Goal: Task Accomplishment & Management: Use online tool/utility

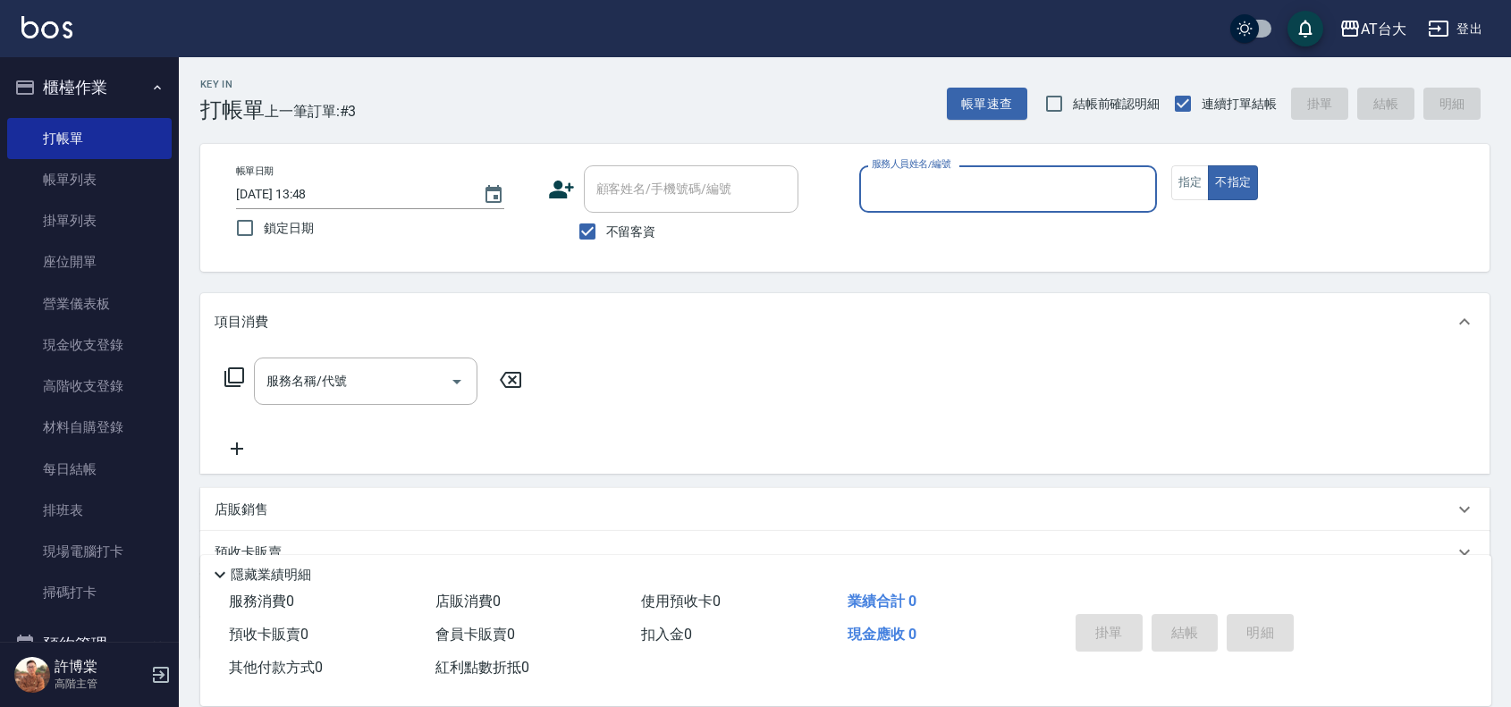
drag, startPoint x: 921, startPoint y: 193, endPoint x: 928, endPoint y: 201, distance: 10.8
click at [921, 193] on input "服務人員姓名/編號" at bounding box center [1008, 188] width 282 height 31
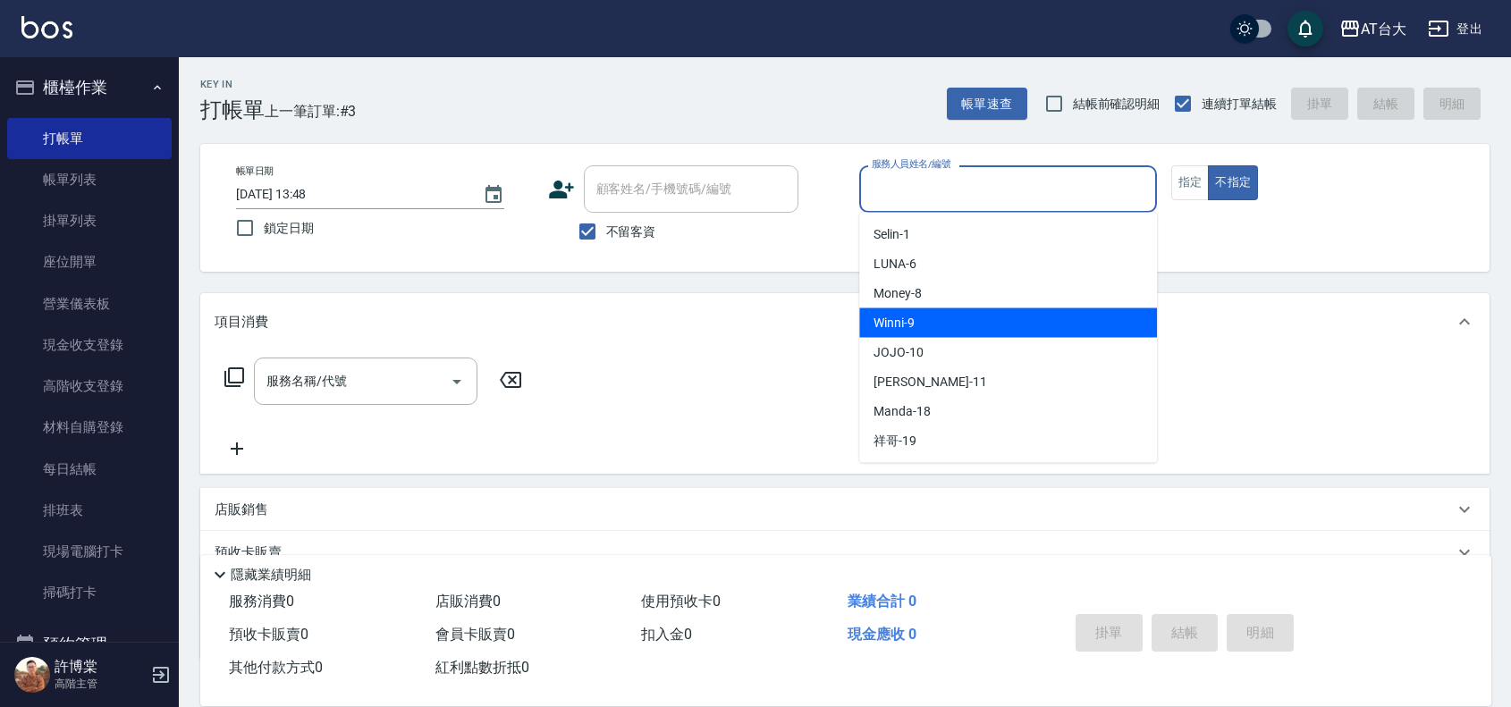
click at [980, 311] on div "Winni -9" at bounding box center [1008, 322] width 298 height 29
type input "Winni-9"
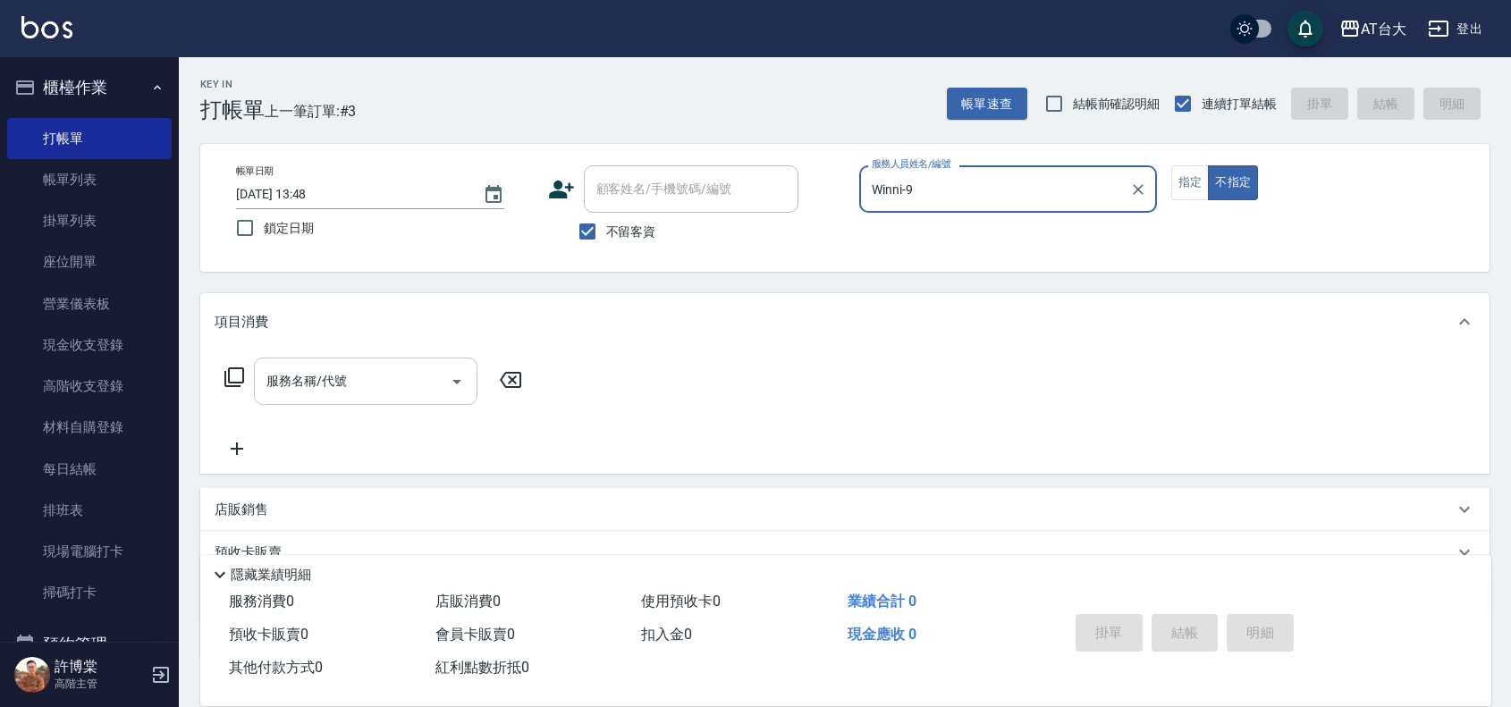
click at [287, 392] on input "服務名稱/代號" at bounding box center [352, 381] width 181 height 31
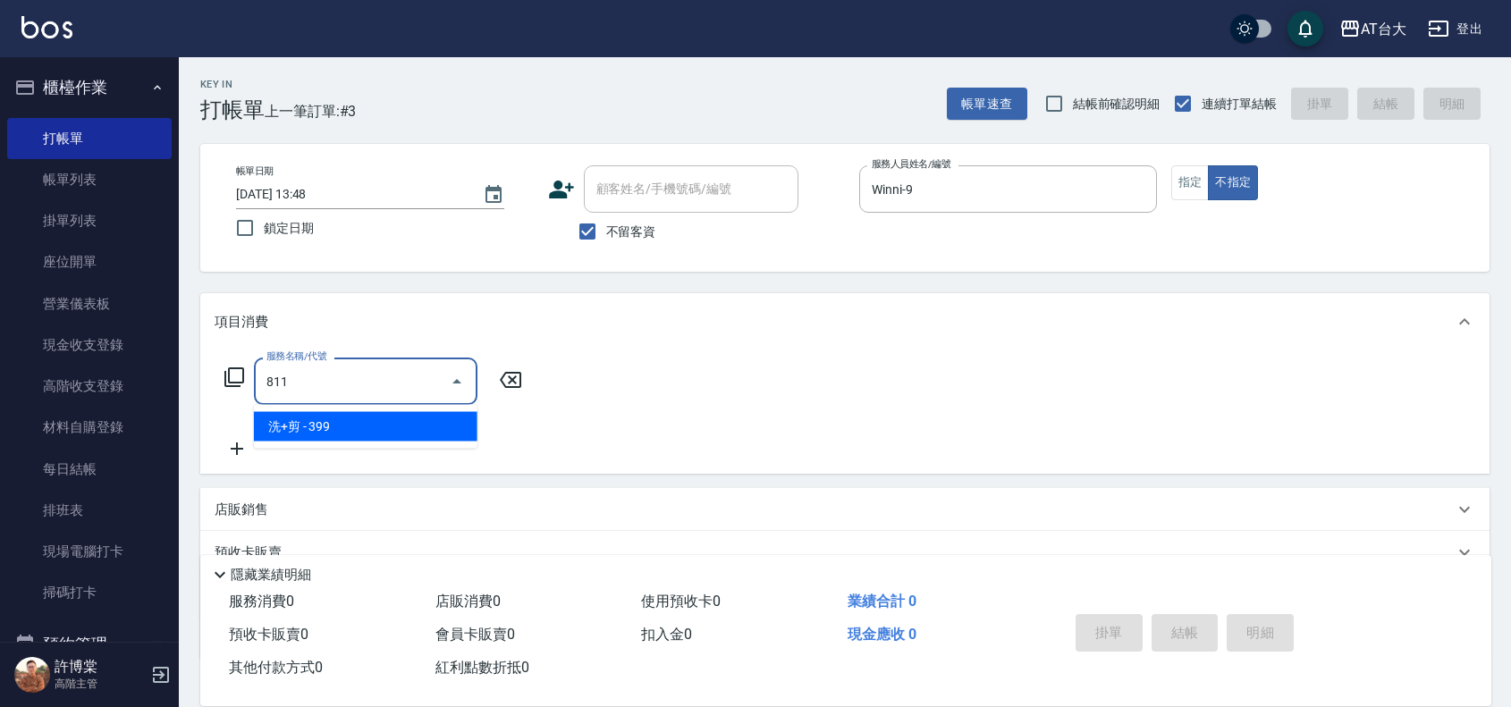
type input "洗+剪(811)"
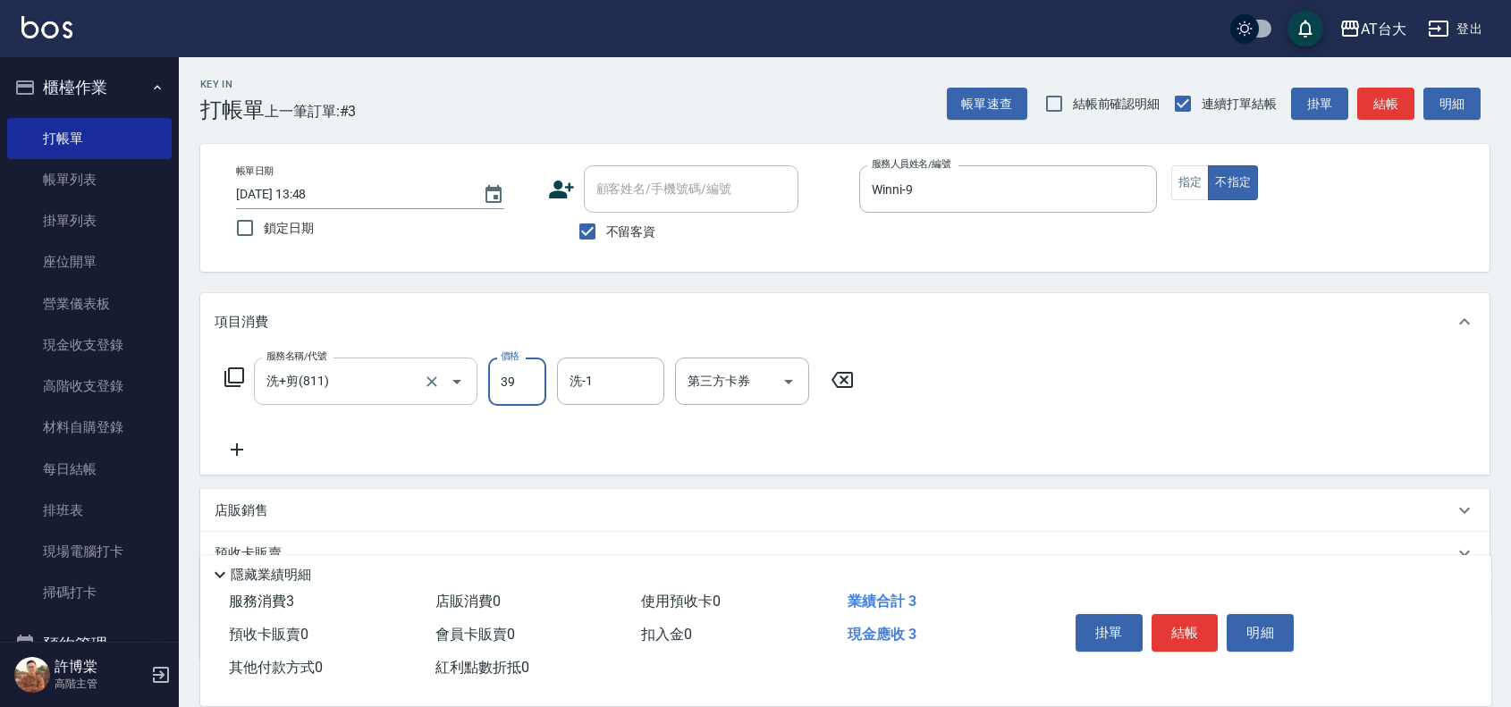
type input "399"
click at [731, 378] on input "第三方卡券" at bounding box center [728, 381] width 91 height 31
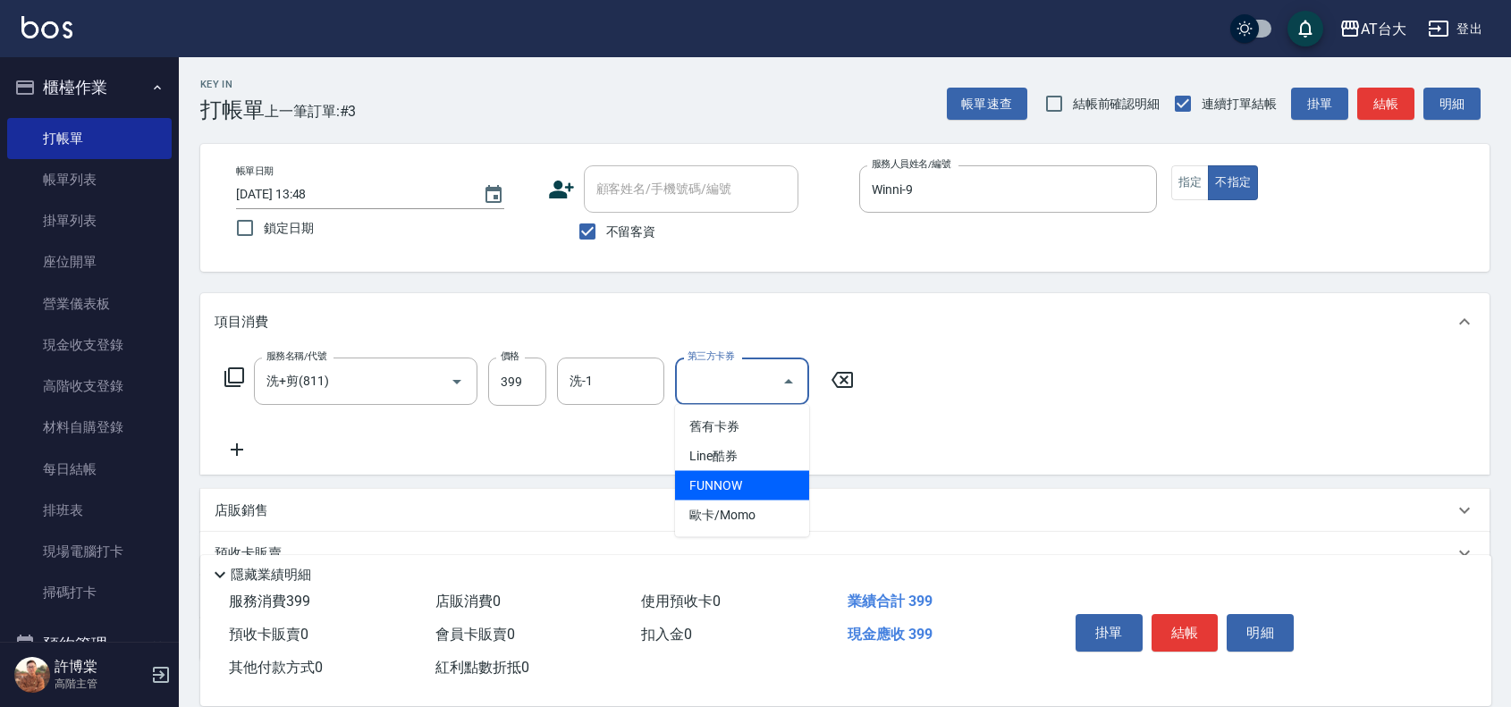
click at [767, 478] on span "FUNNOW" at bounding box center [742, 485] width 134 height 29
type input "FUNNOW"
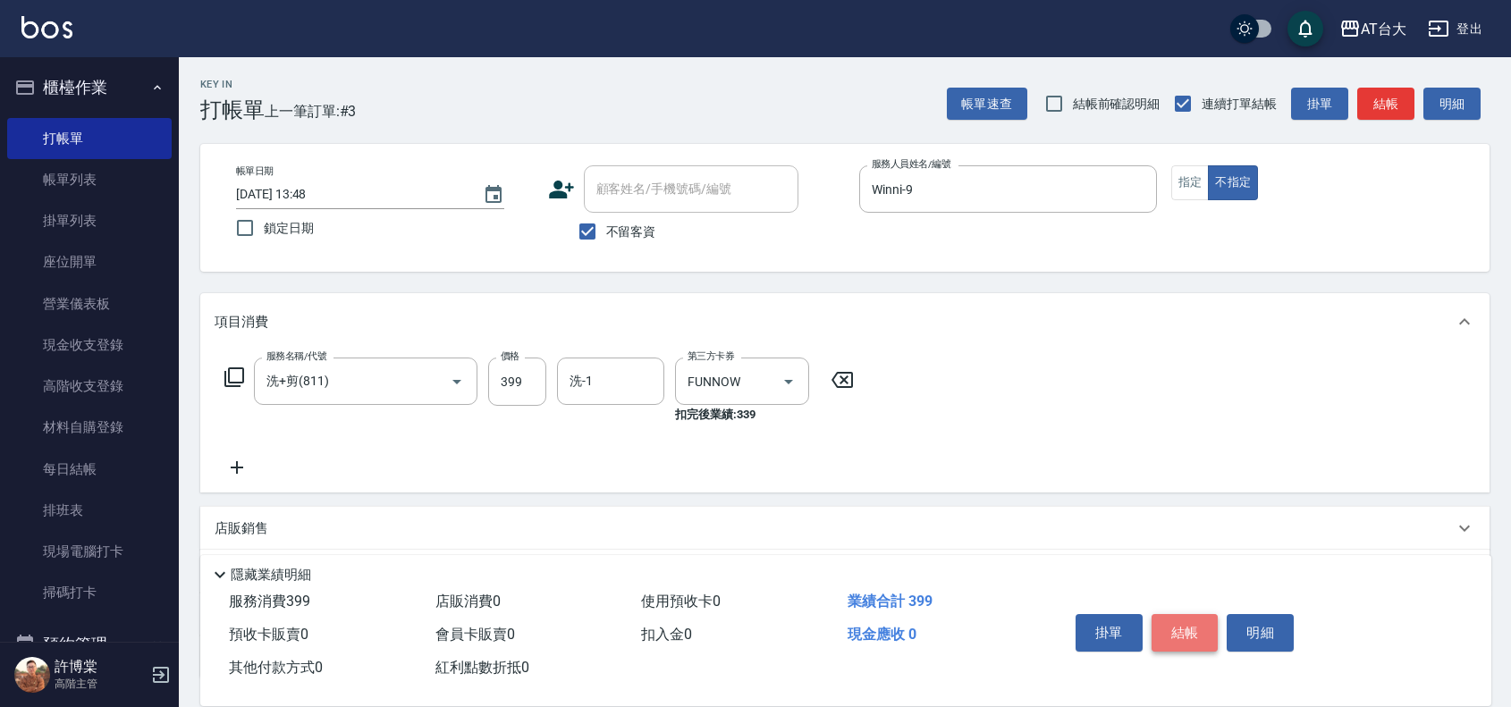
click at [1153, 623] on button "結帳" at bounding box center [1184, 633] width 67 height 38
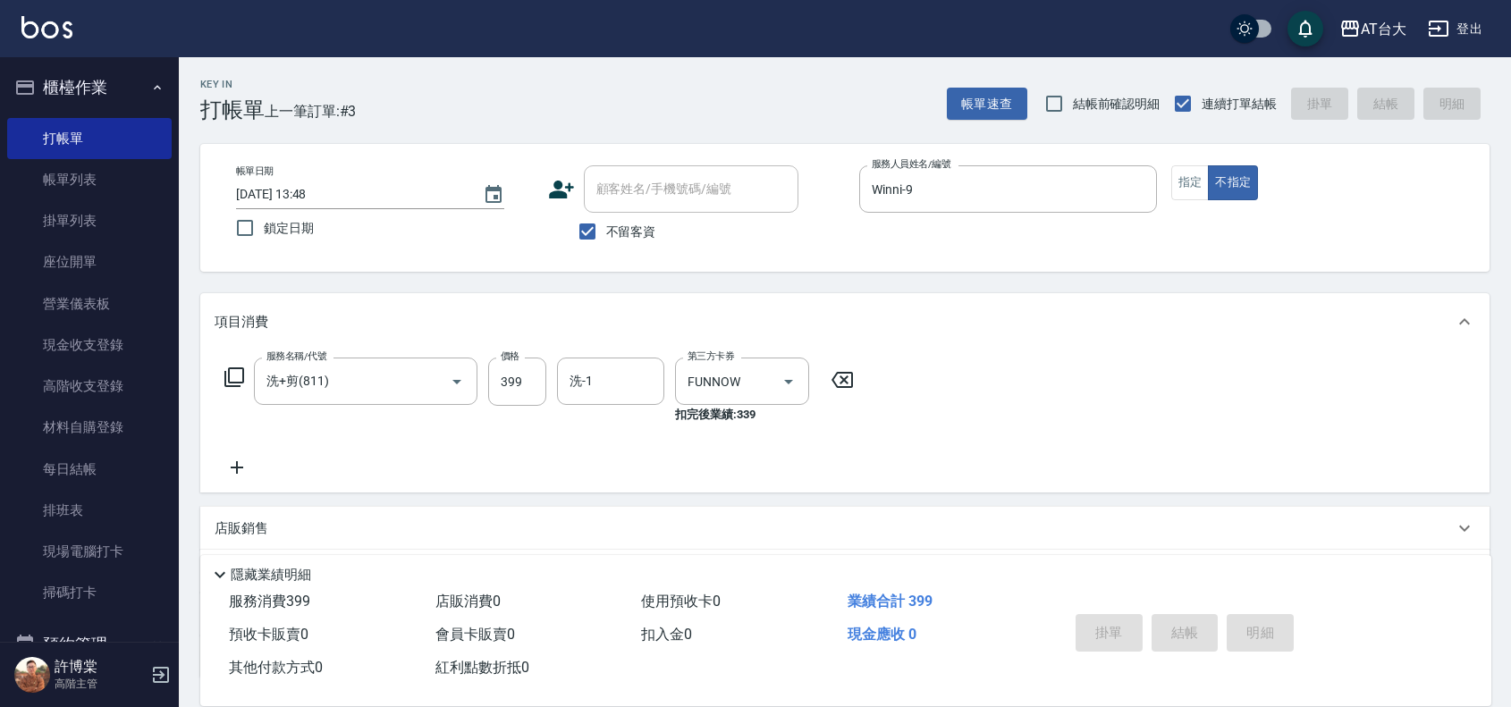
type input "[DATE] 14:34"
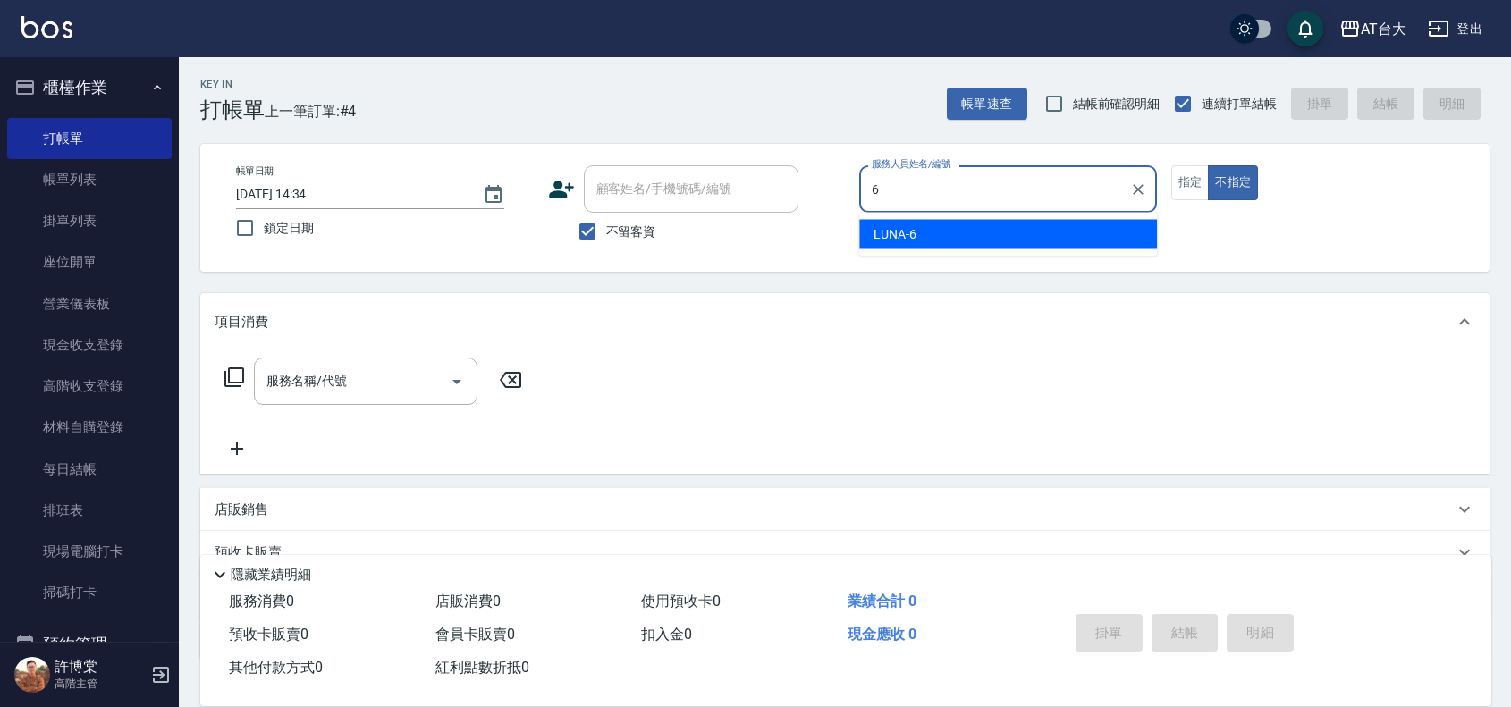
type input "LUNA-6"
type button "false"
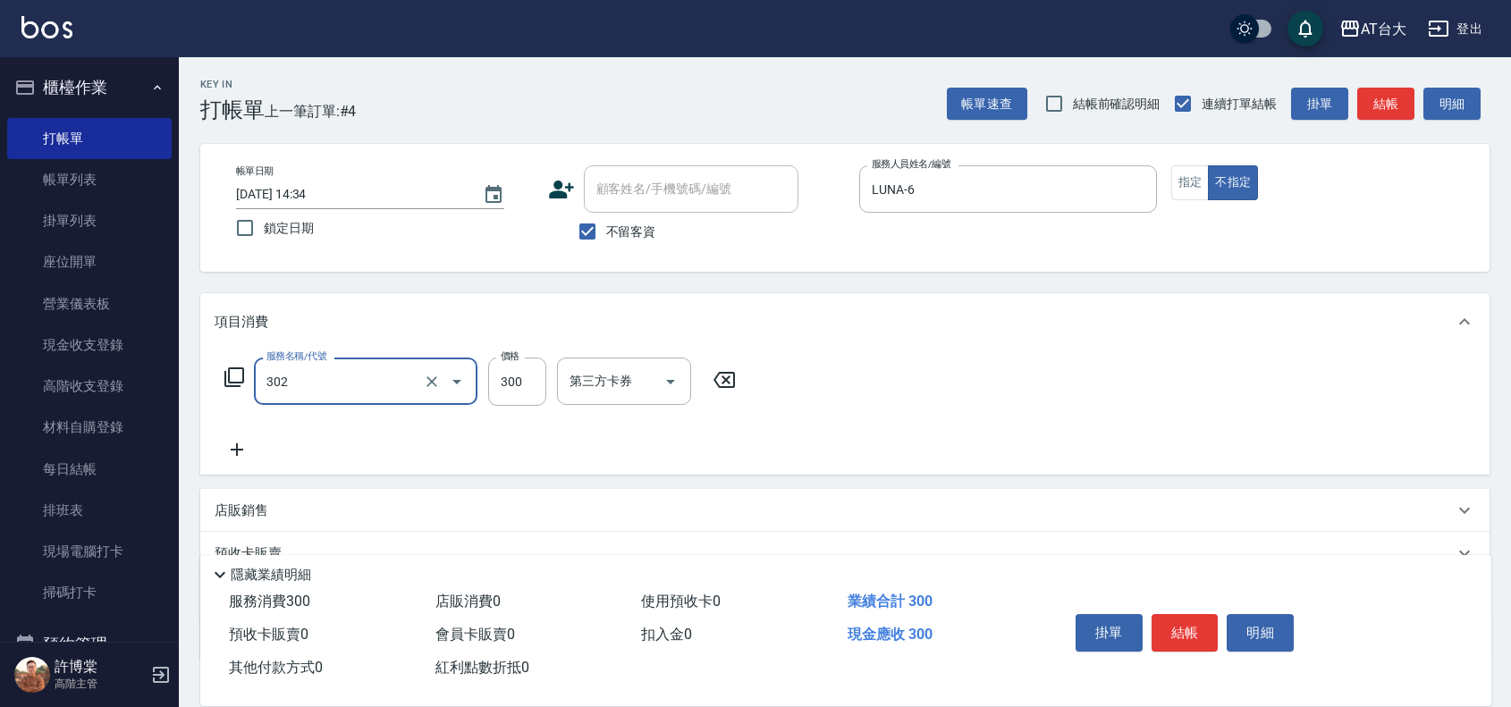
type input "剪髮(302)"
type input "450"
click at [1155, 631] on button "結帳" at bounding box center [1184, 633] width 67 height 38
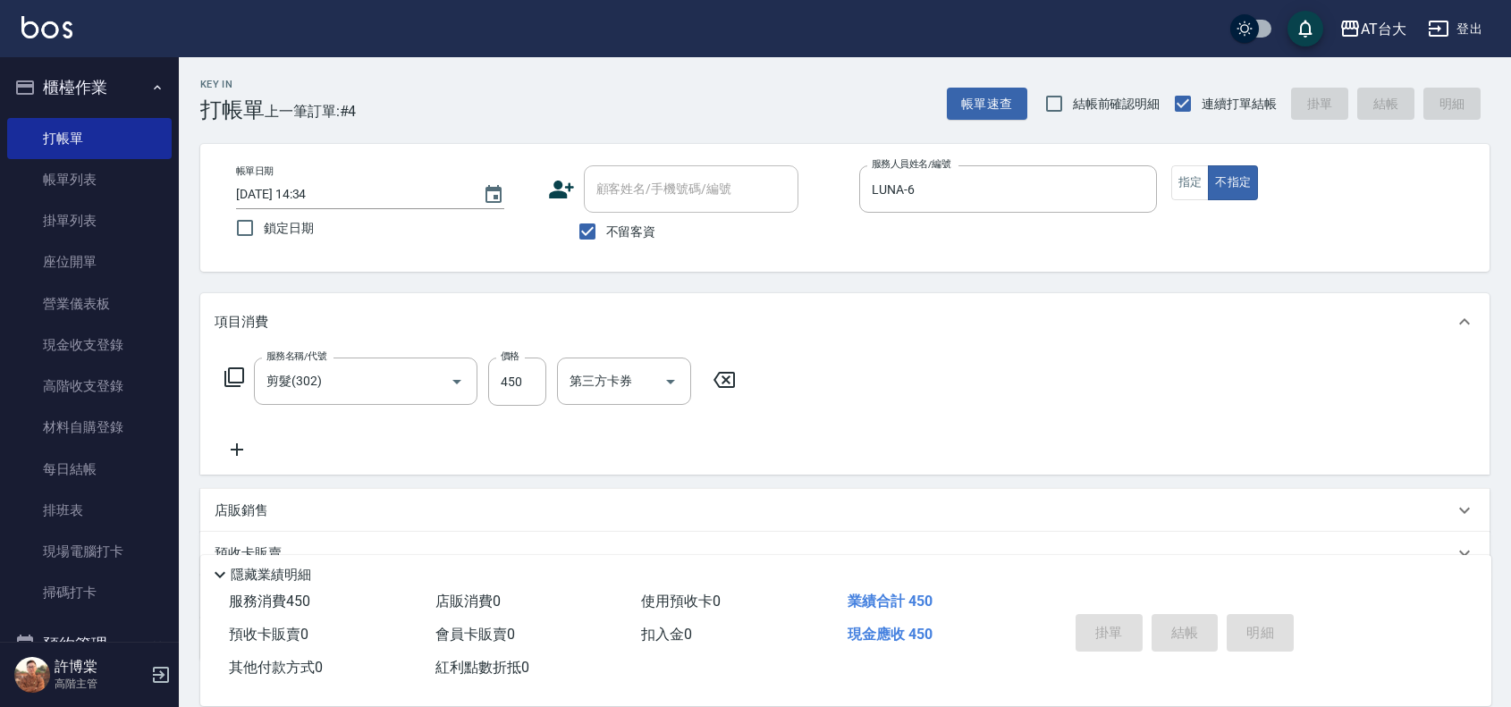
type input "[DATE] 14:46"
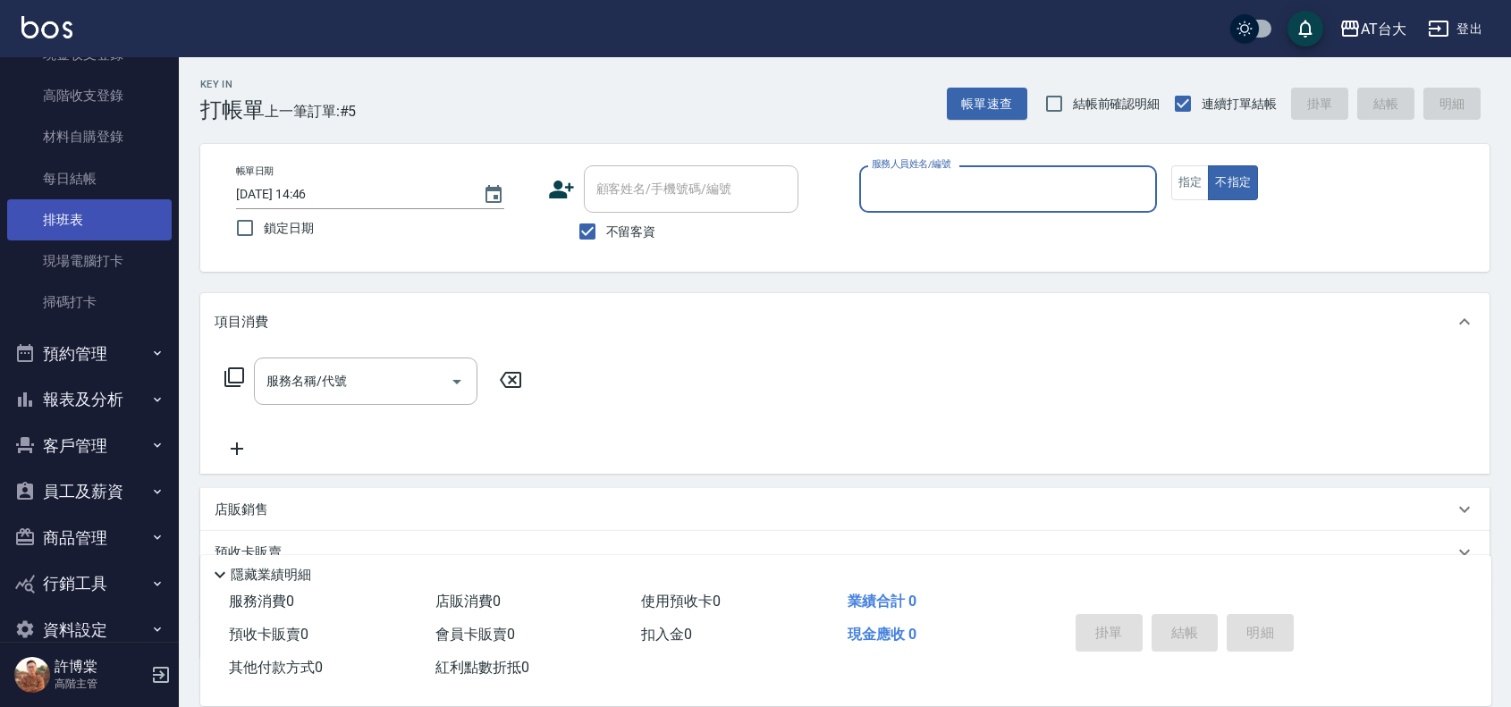
scroll to position [323, 0]
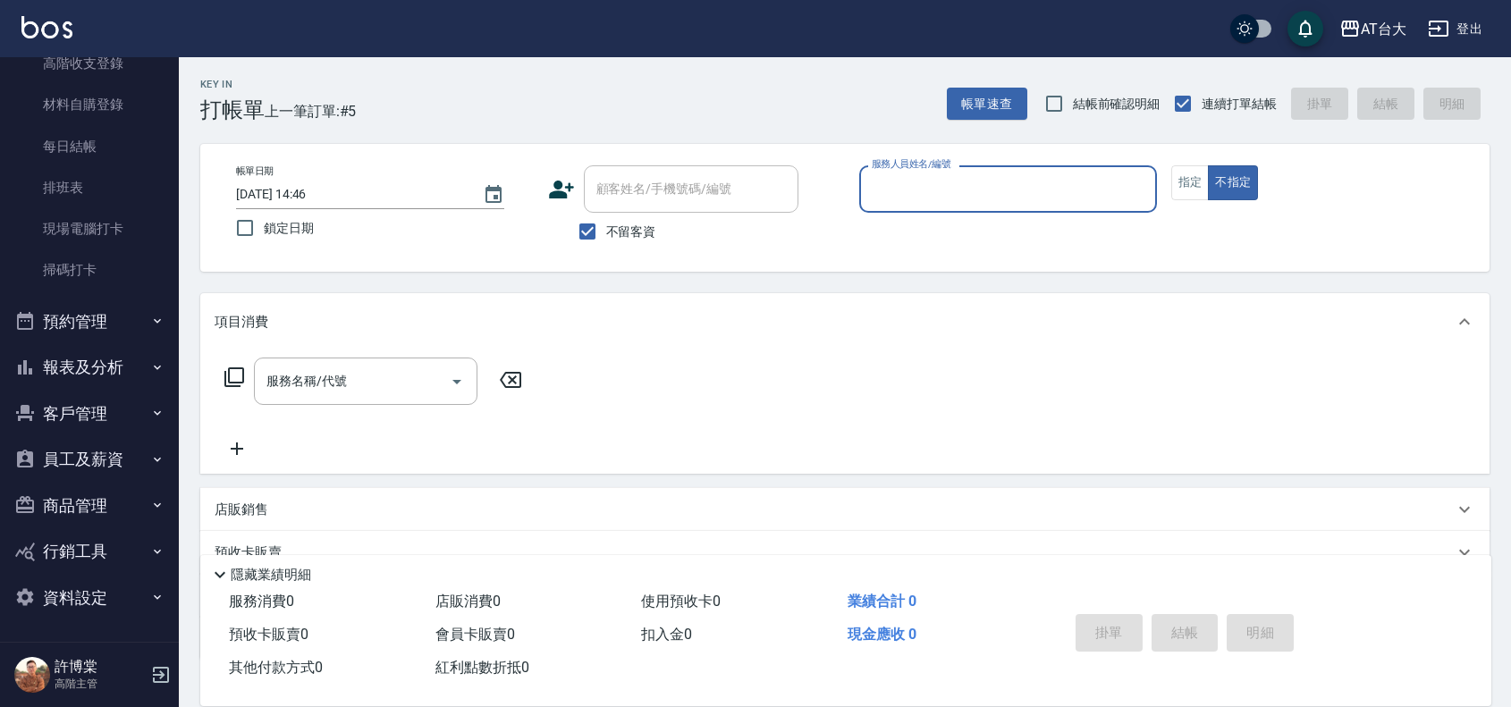
click at [63, 377] on button "報表及分析" at bounding box center [89, 367] width 164 height 46
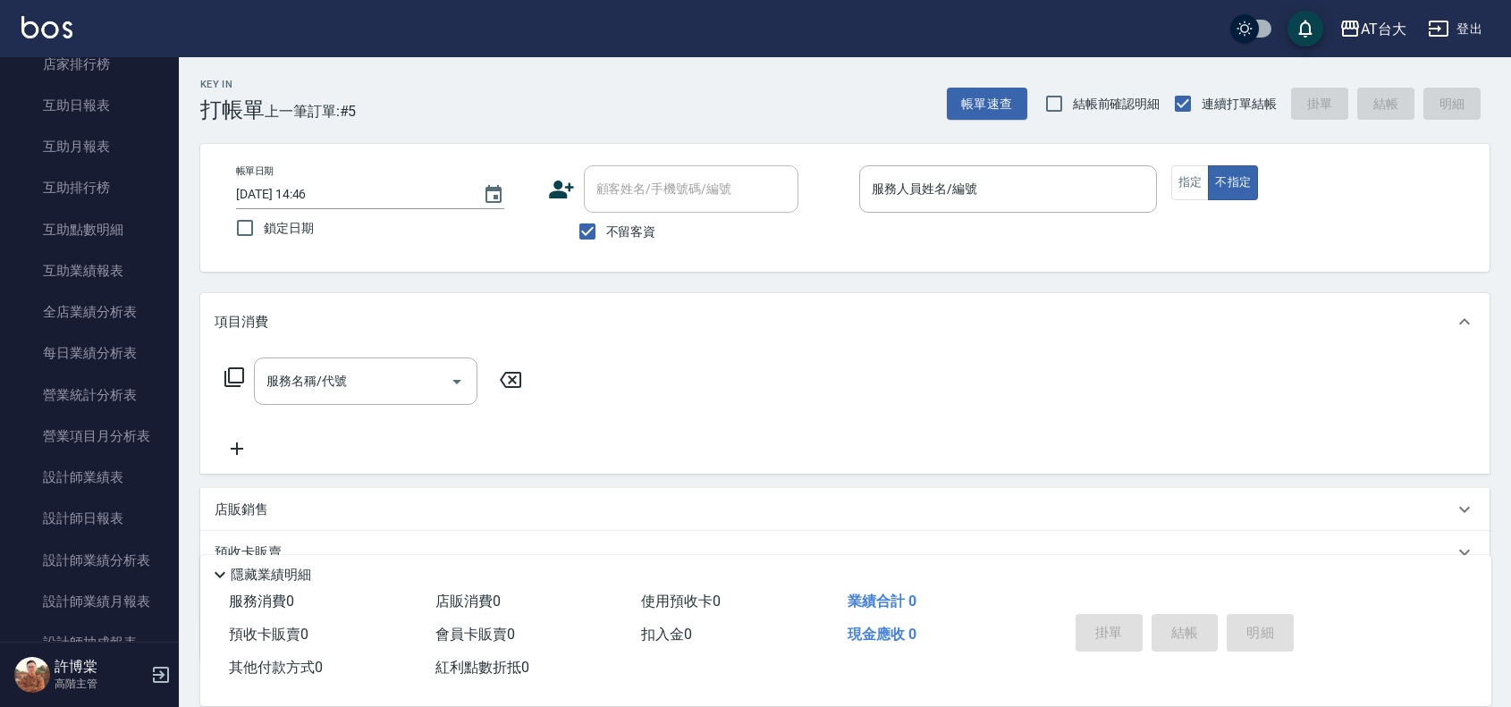
scroll to position [881, 0]
click at [97, 508] on link "設計師業績分析表" at bounding box center [89, 521] width 164 height 41
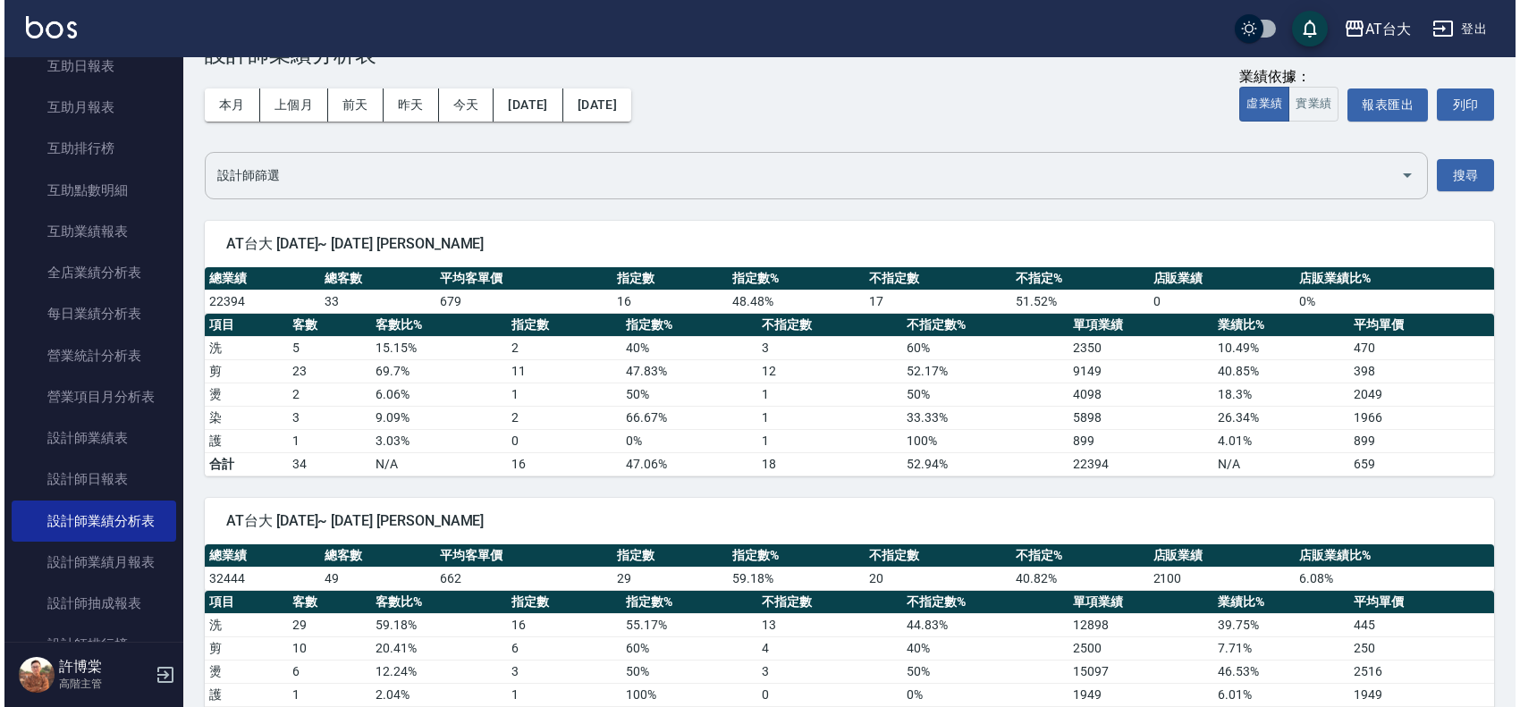
scroll to position [55, 0]
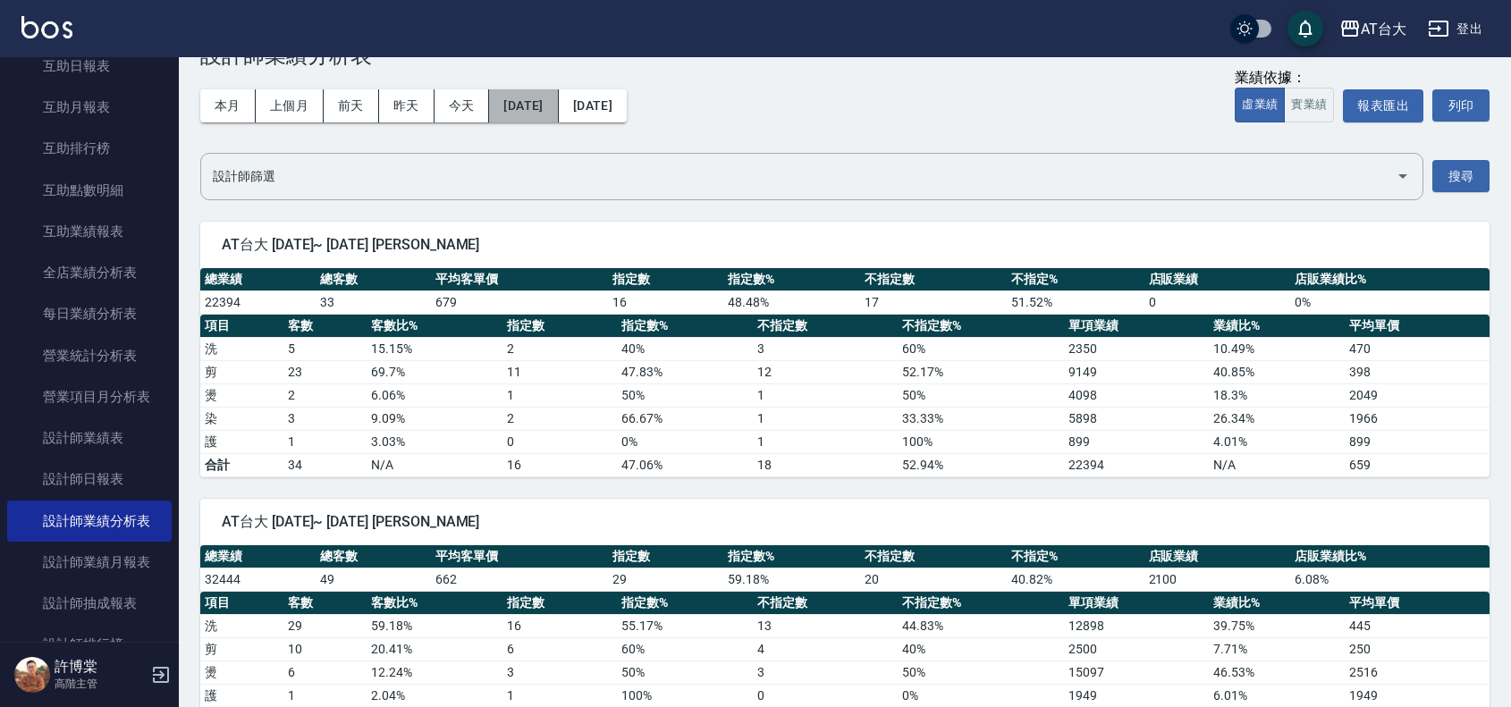
click at [521, 108] on button "[DATE]" at bounding box center [523, 105] width 69 height 33
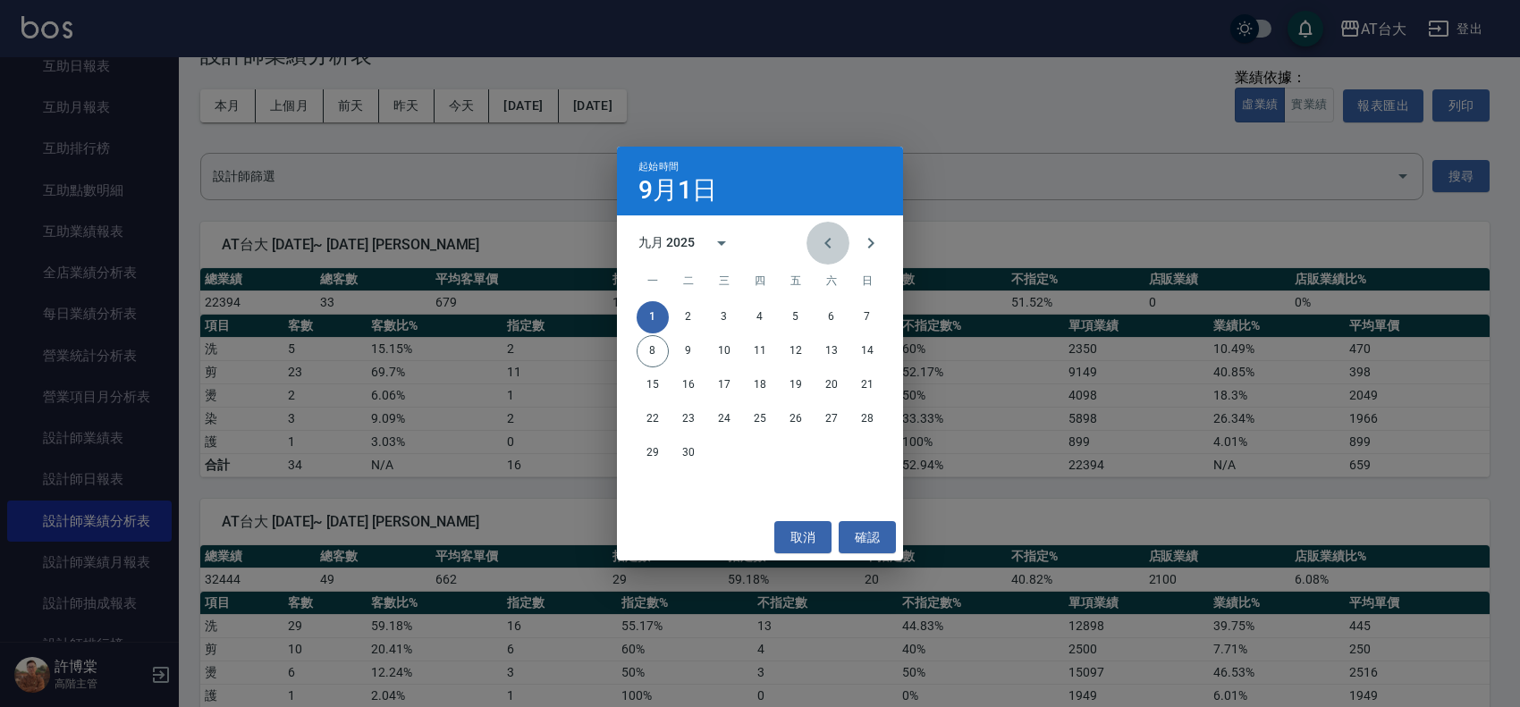
click at [822, 239] on icon "Previous month" at bounding box center [827, 242] width 21 height 21
click at [803, 318] on button "1" at bounding box center [795, 317] width 32 height 32
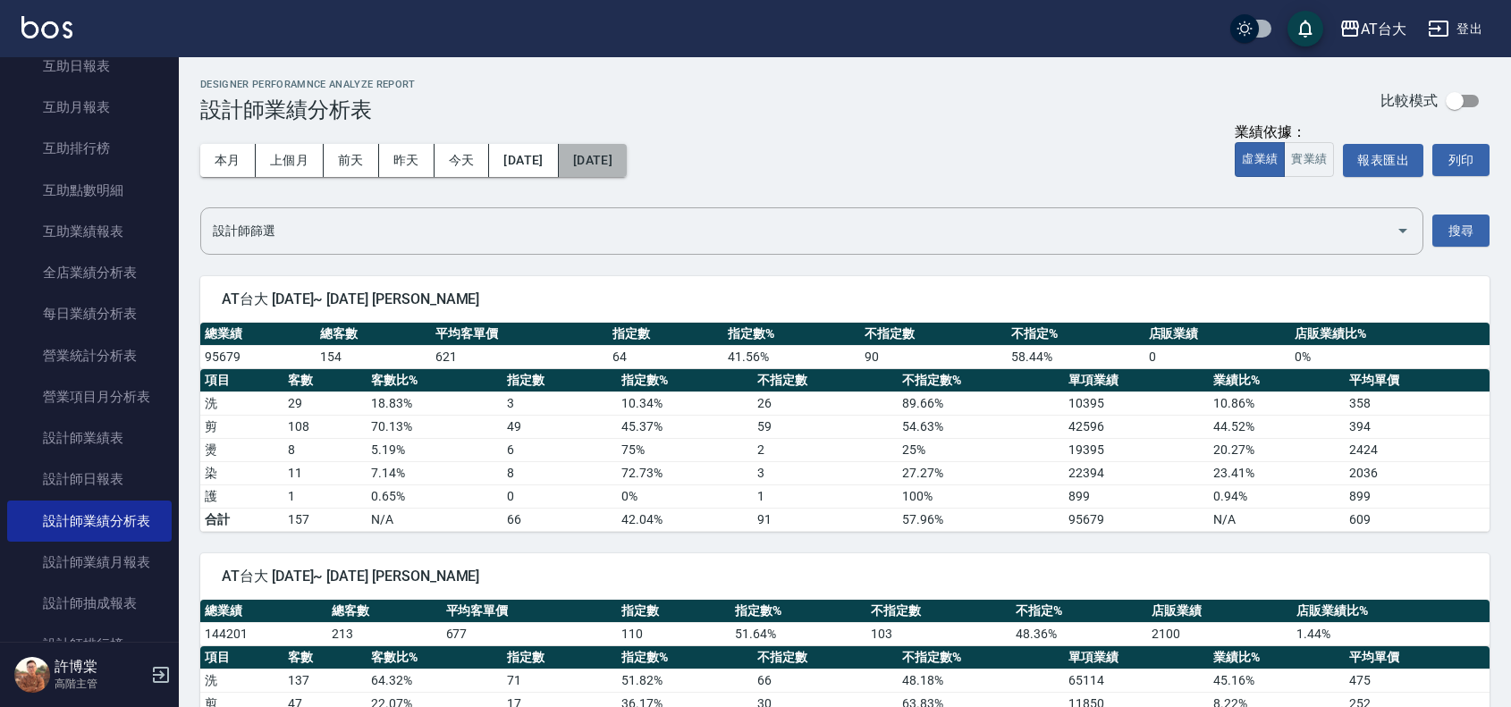
click at [627, 162] on button "[DATE]" at bounding box center [593, 160] width 68 height 33
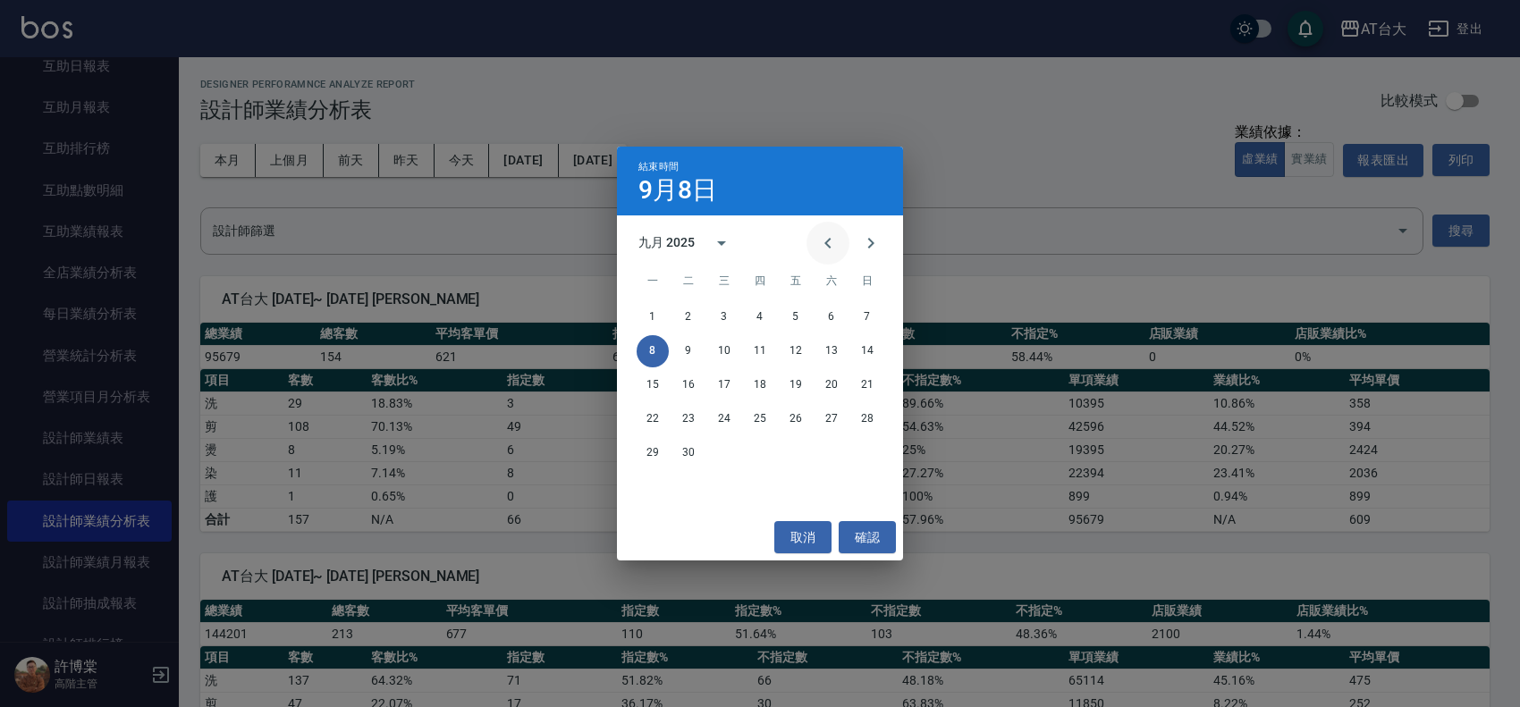
click at [838, 234] on icon "Previous month" at bounding box center [827, 242] width 21 height 21
click at [792, 354] on button "8" at bounding box center [795, 351] width 32 height 32
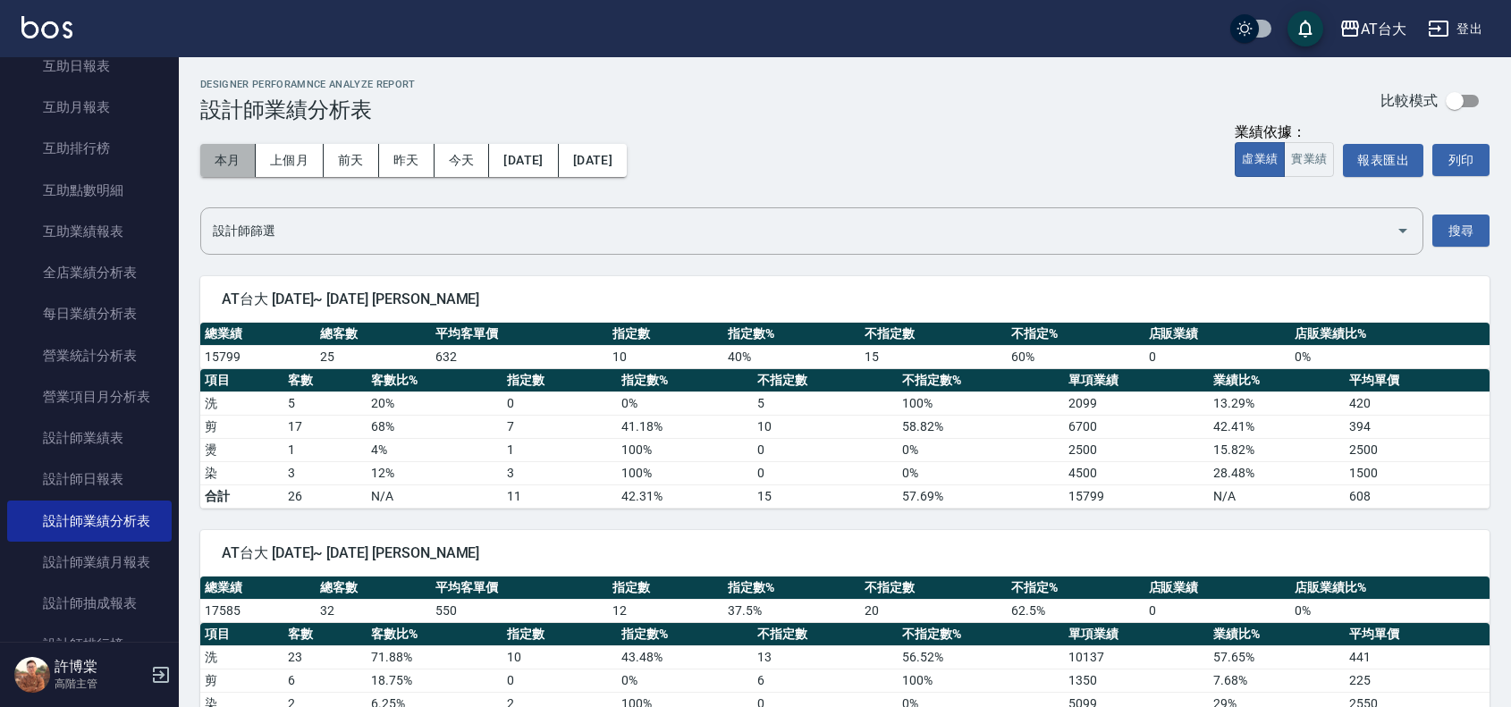
click at [239, 153] on button "本月" at bounding box center [227, 160] width 55 height 33
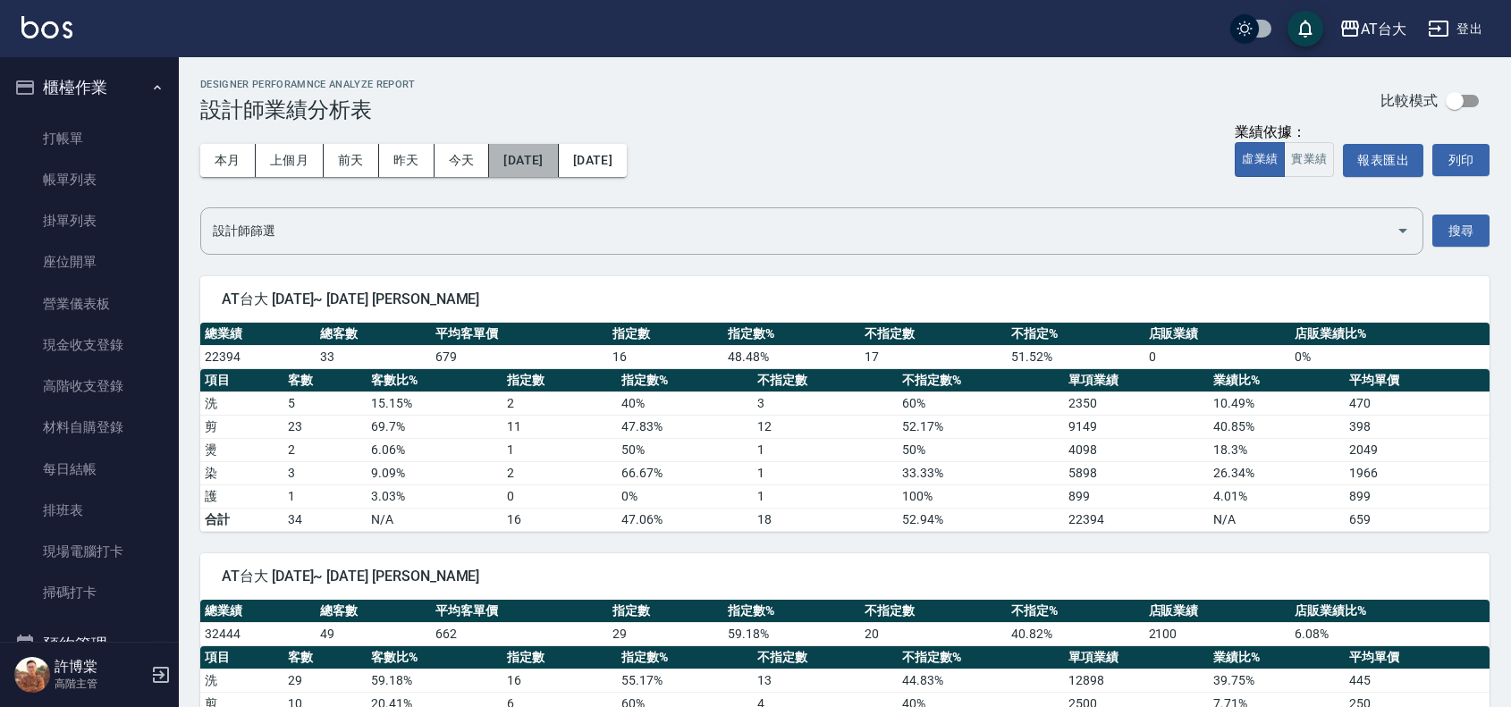
click at [558, 168] on button "[DATE]" at bounding box center [523, 160] width 69 height 33
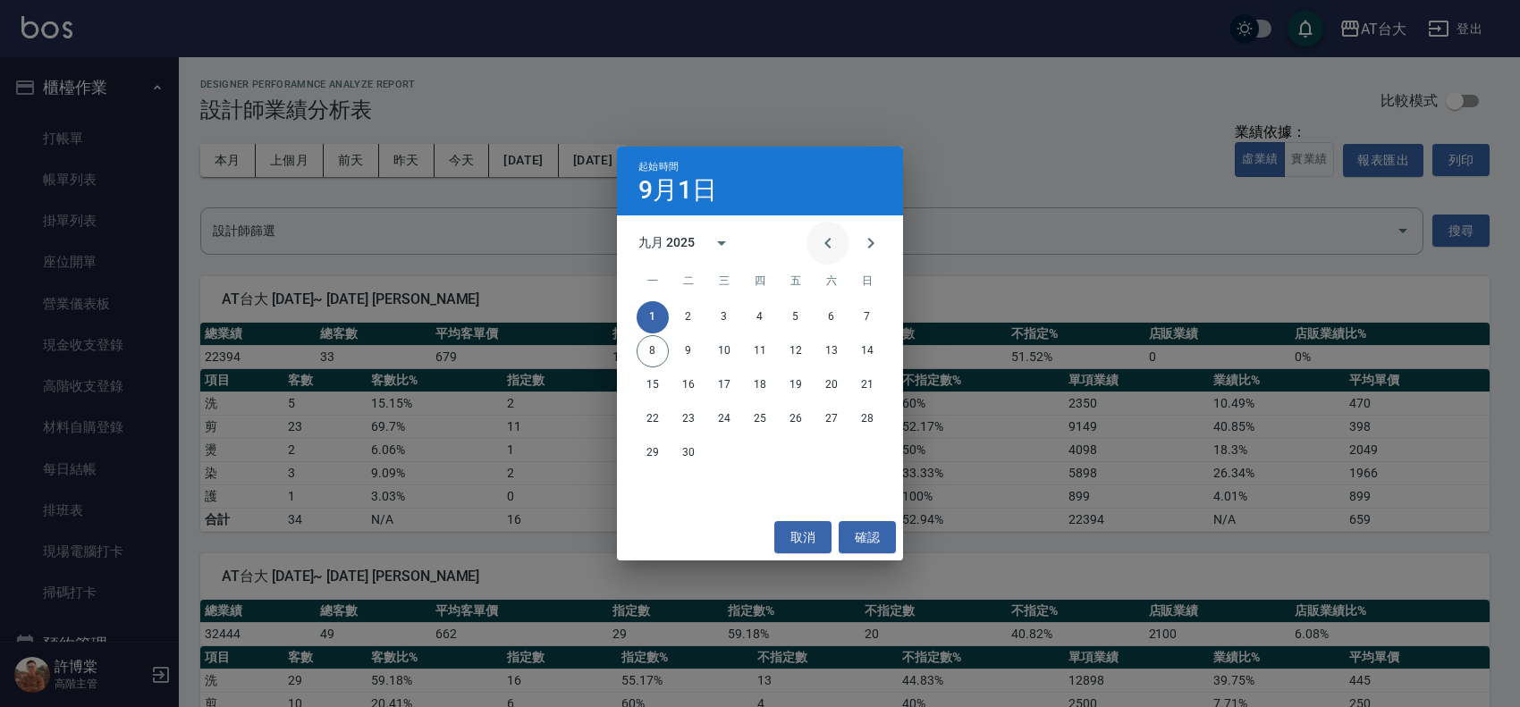
click at [840, 246] on button "Previous month" at bounding box center [827, 243] width 43 height 43
click at [829, 237] on icon "Previous month" at bounding box center [827, 242] width 21 height 21
click at [695, 311] on button "1" at bounding box center [688, 317] width 32 height 32
click at [831, 246] on icon "Previous month" at bounding box center [827, 242] width 21 height 21
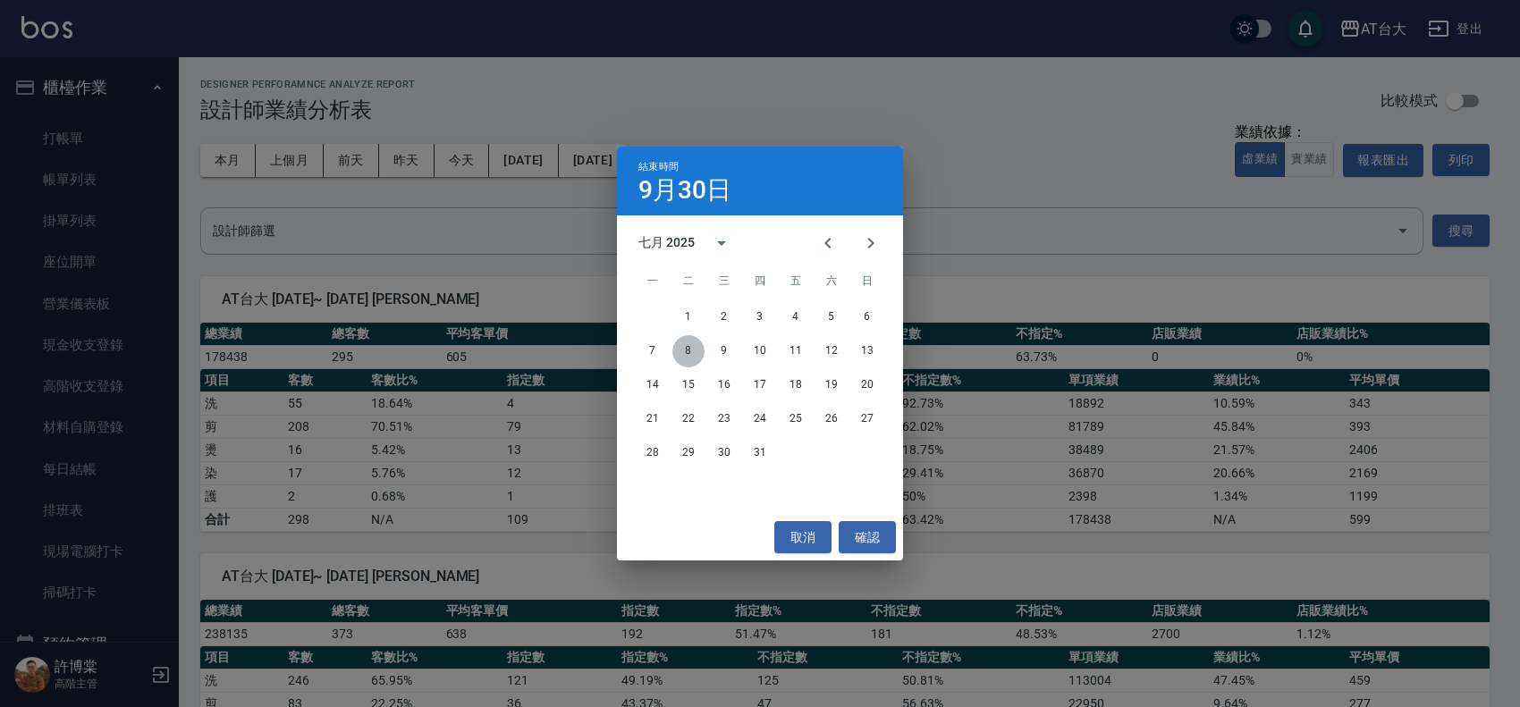
click at [695, 346] on button "8" at bounding box center [688, 351] width 32 height 32
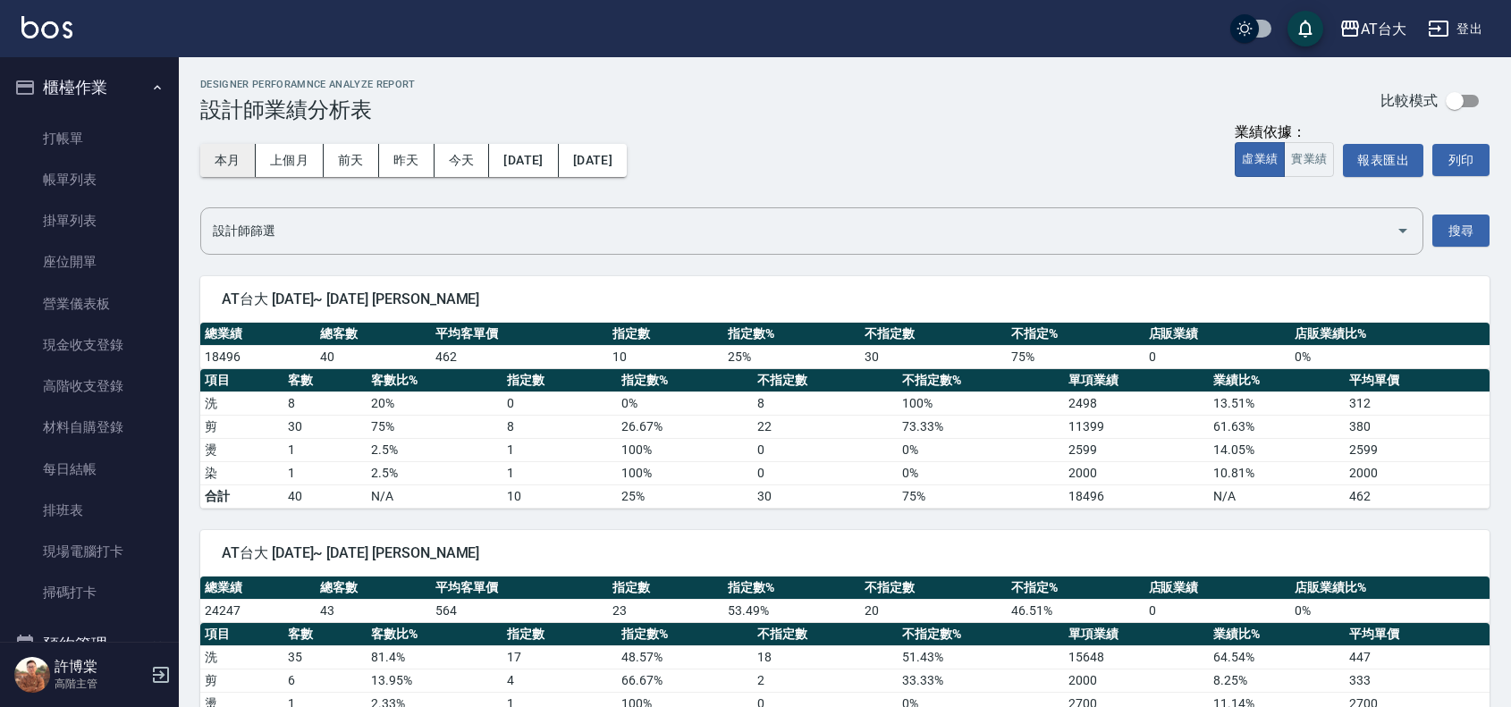
click at [212, 165] on button "本月" at bounding box center [227, 160] width 55 height 33
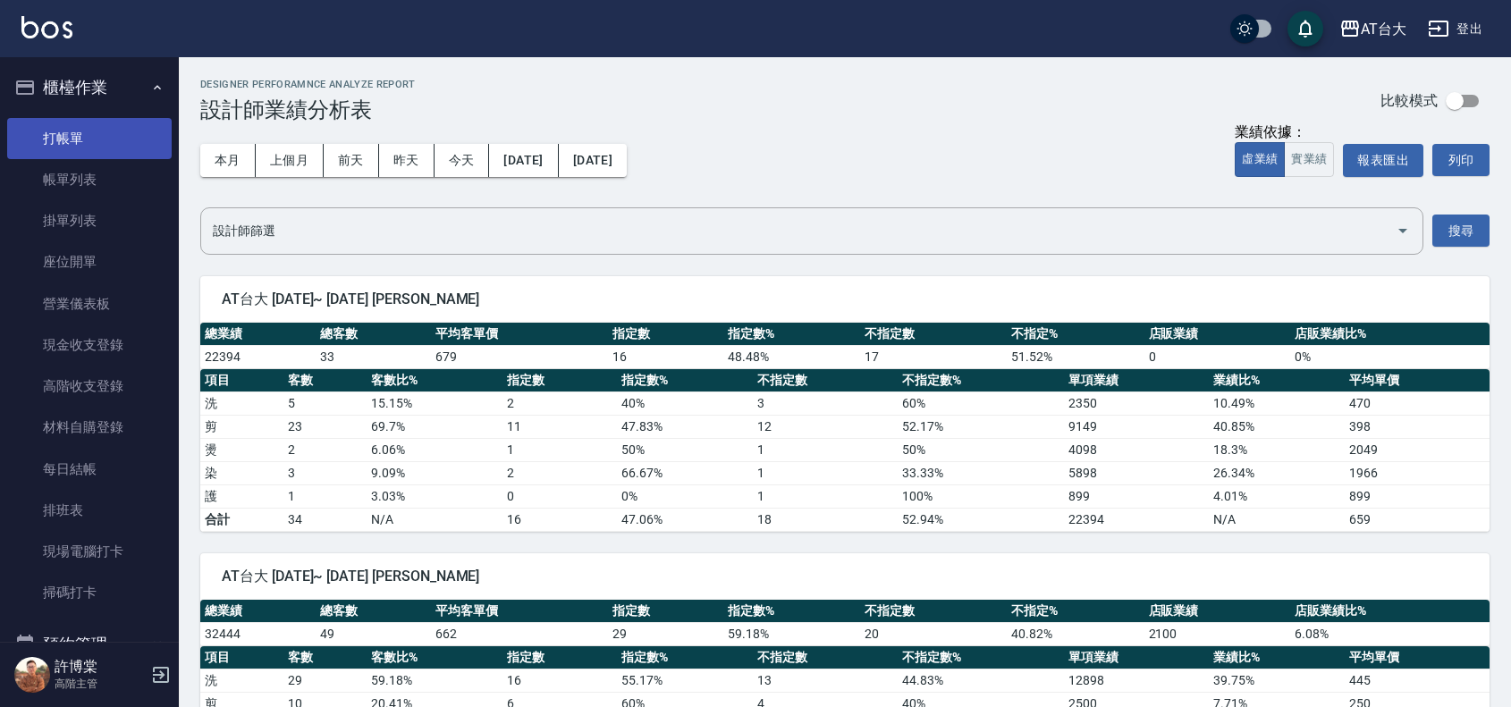
click at [135, 153] on link "打帳單" at bounding box center [89, 138] width 164 height 41
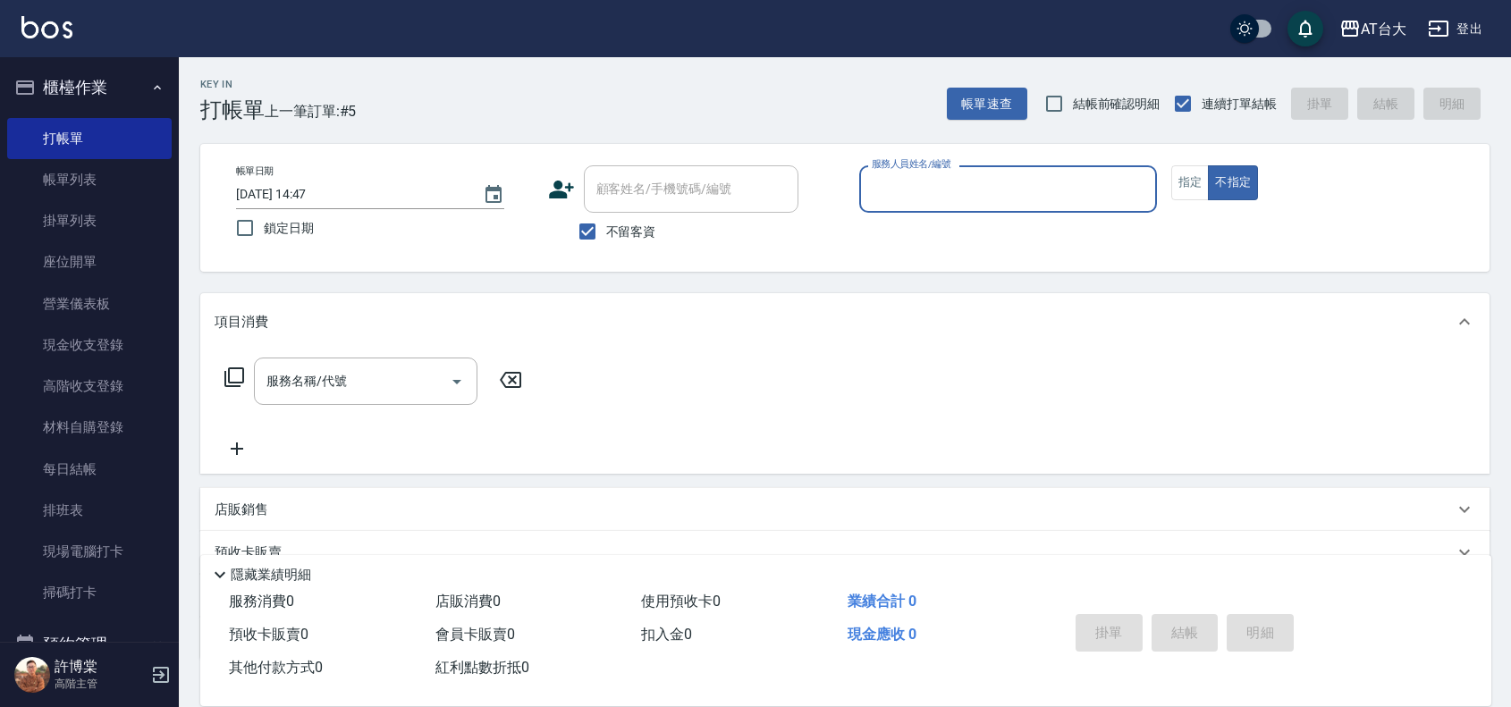
click at [1062, 186] on input "服務人員姓名/編號" at bounding box center [1008, 188] width 282 height 31
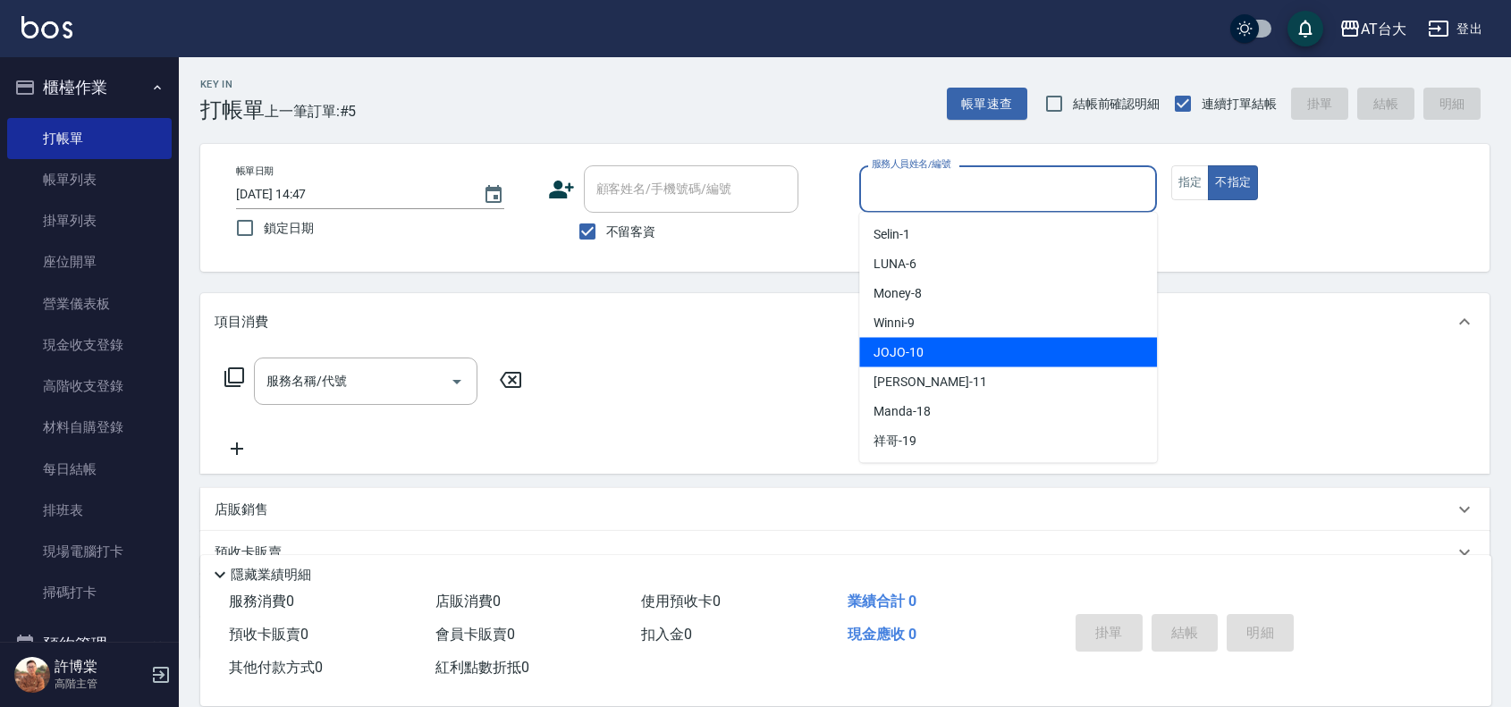
click at [950, 345] on div "JOJO -10" at bounding box center [1008, 352] width 298 height 29
type input "JOJO-10"
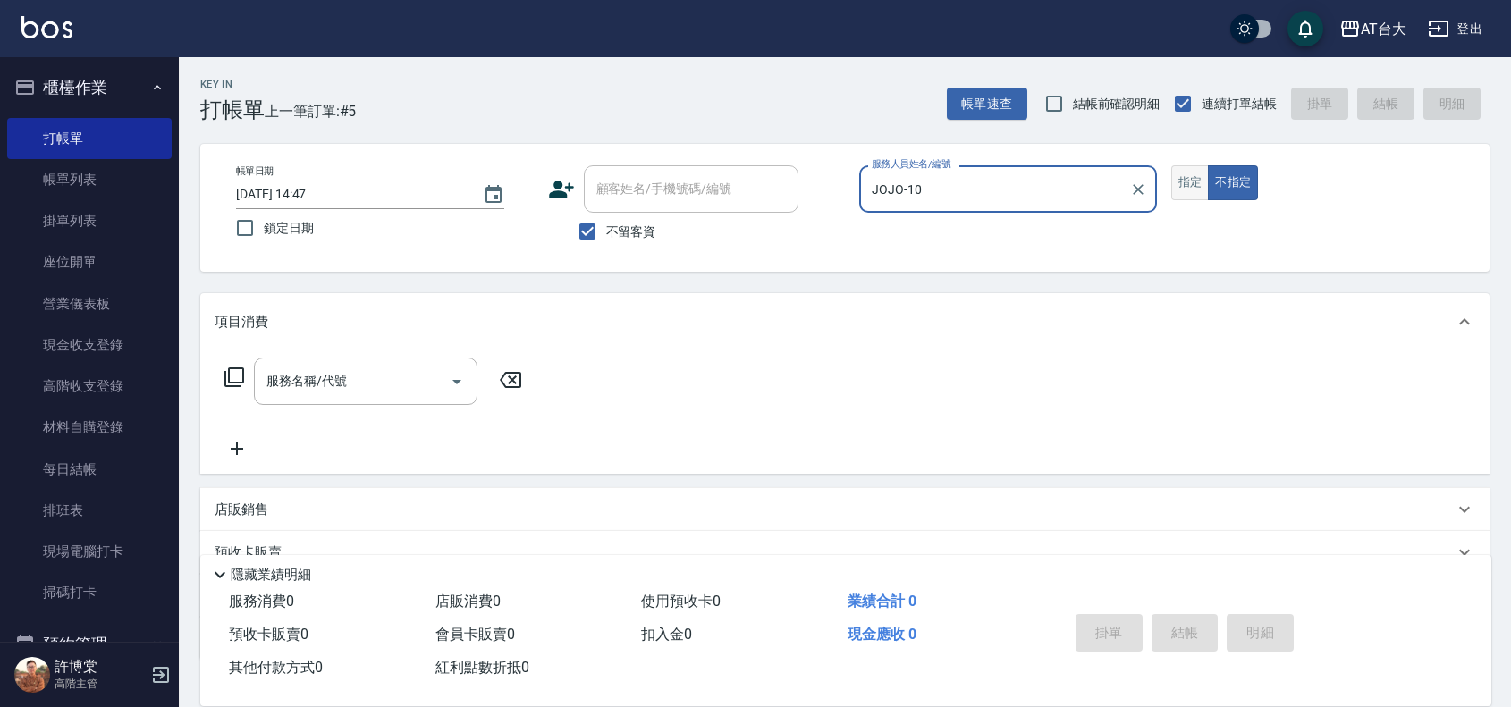
click at [1195, 179] on button "指定" at bounding box center [1190, 182] width 38 height 35
type button "true"
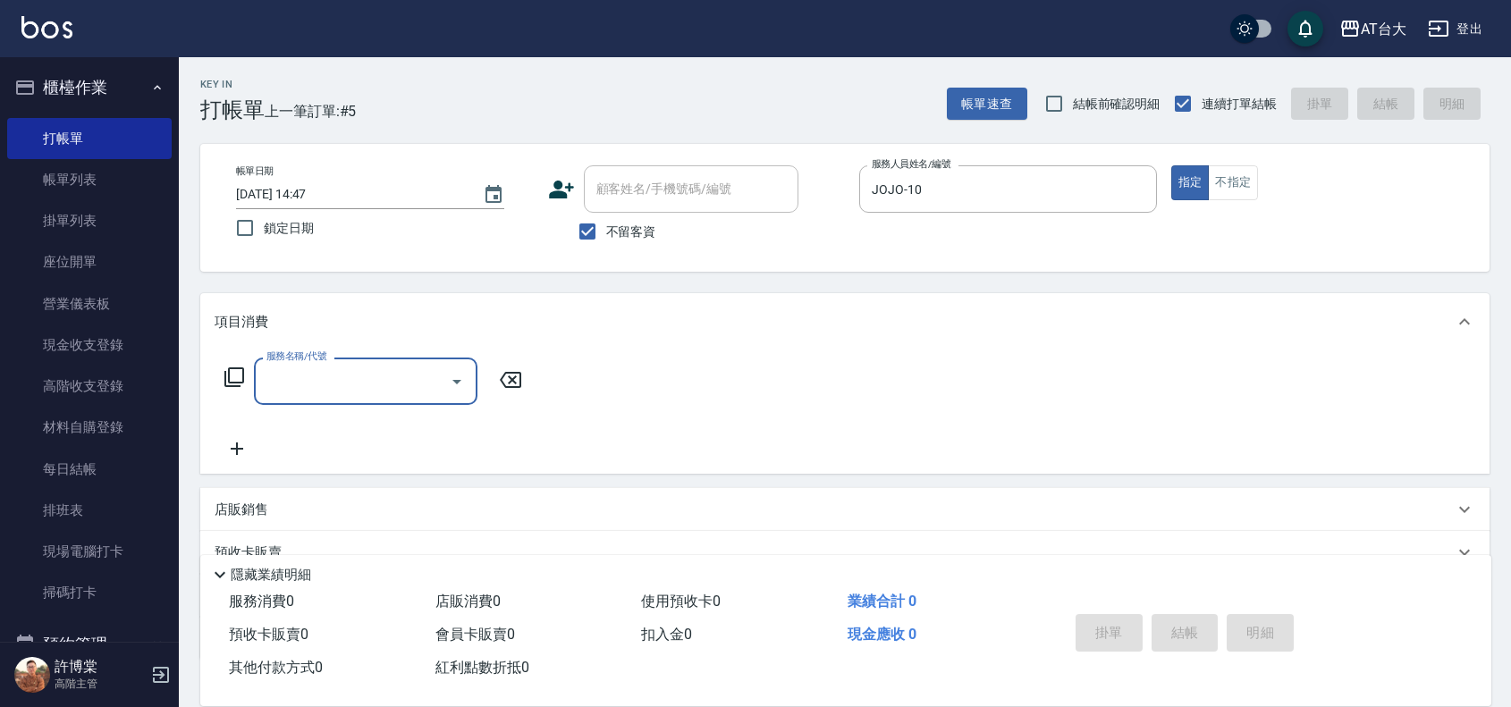
click at [362, 374] on input "服務名稱/代號" at bounding box center [352, 381] width 181 height 31
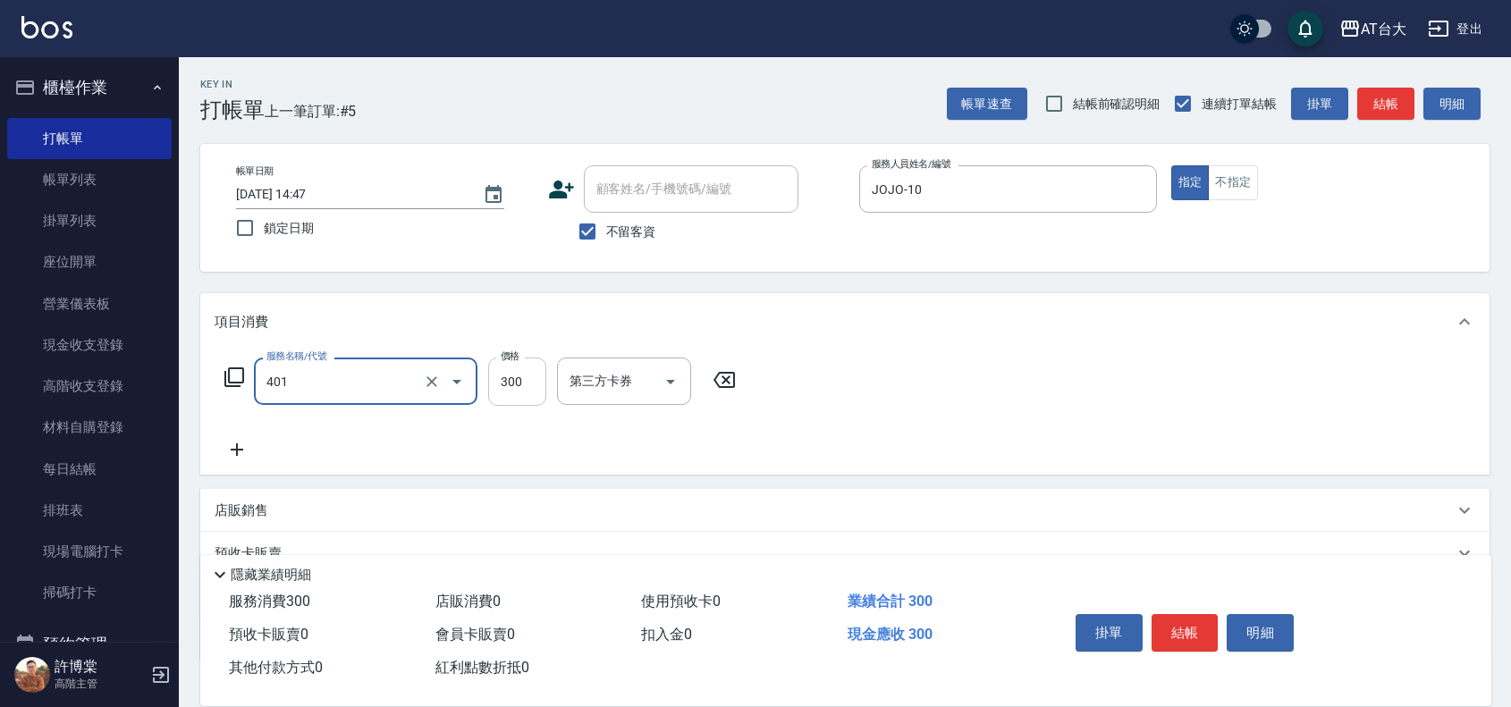
type input "自備護髮(401)"
click at [541, 381] on input "300" at bounding box center [517, 382] width 58 height 48
type input "899"
click at [1162, 614] on button "結帳" at bounding box center [1184, 633] width 67 height 38
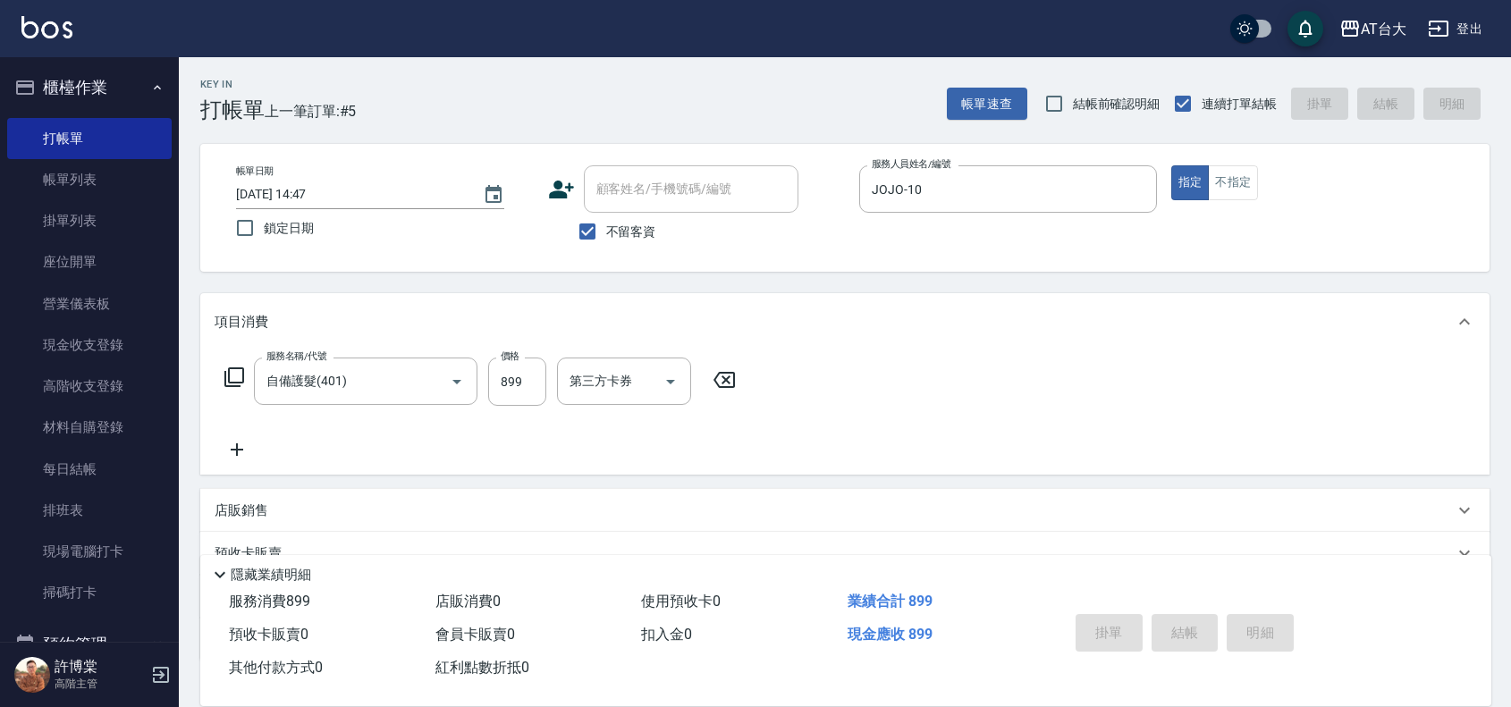
type input "[DATE] 14:51"
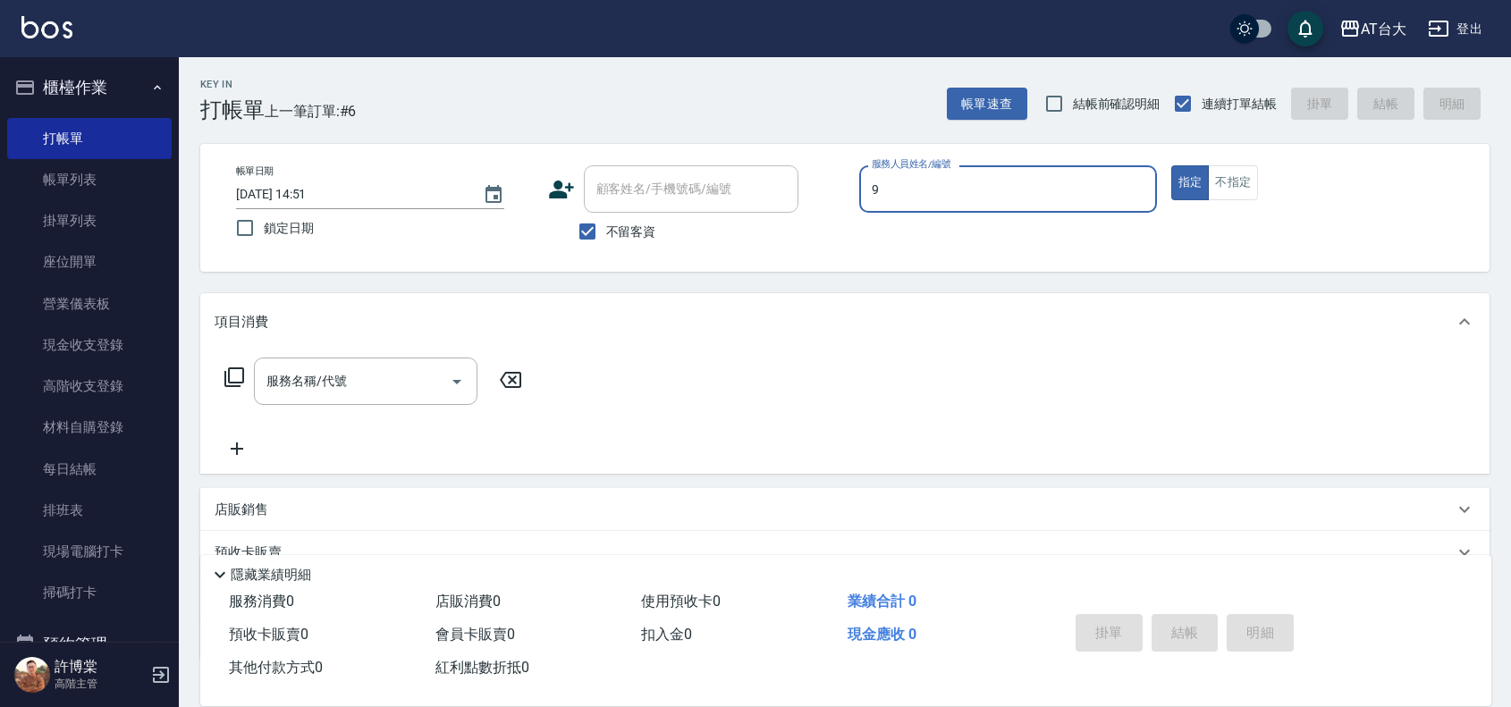
type input "Winni-9"
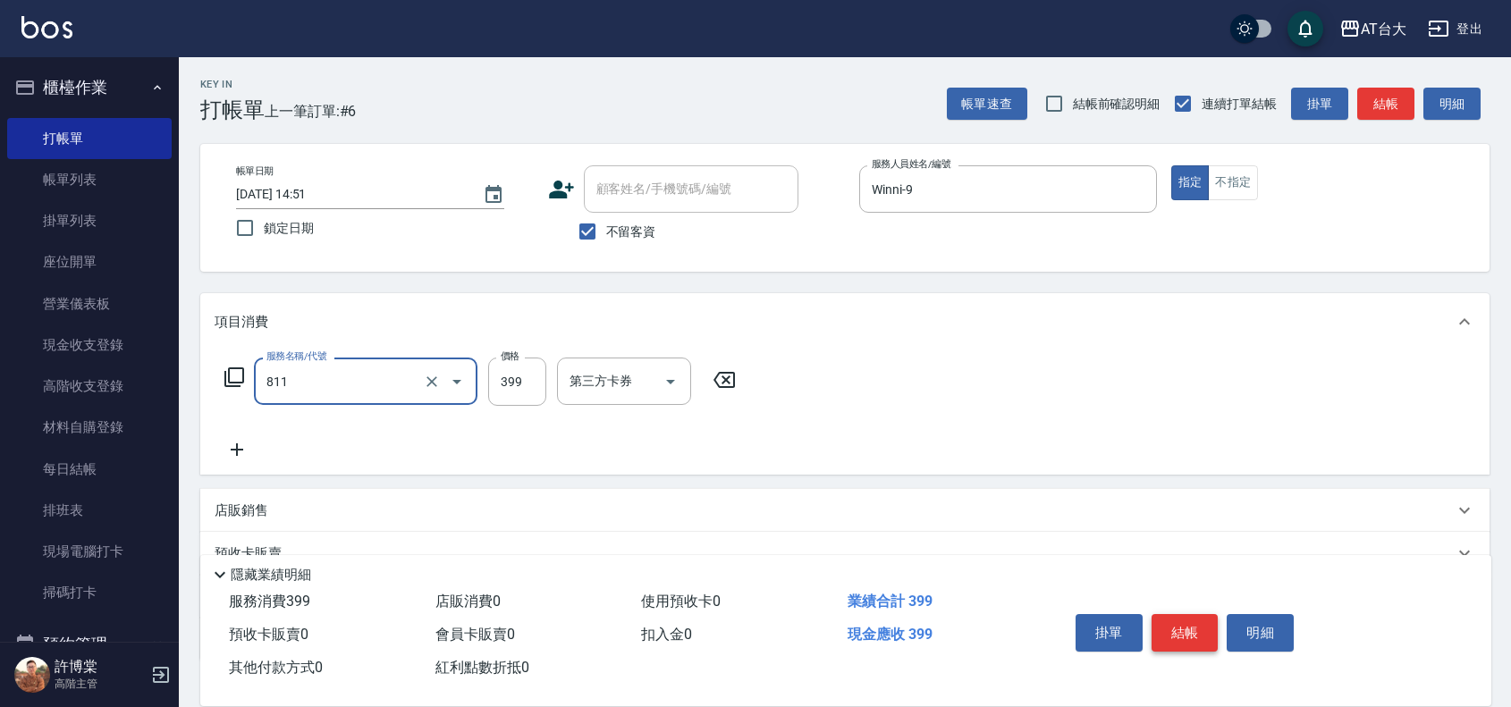
type input "洗+剪(811)"
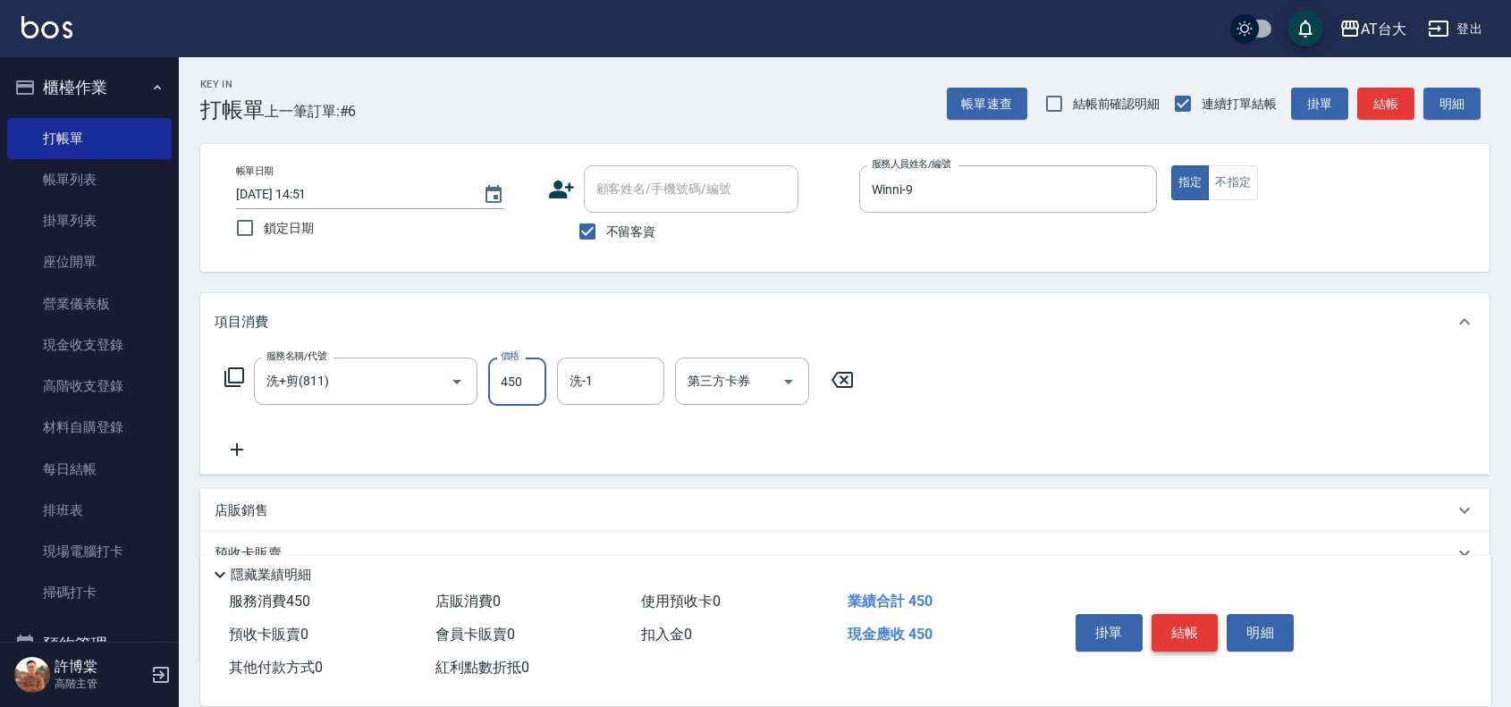
type input "450"
click at [1213, 618] on button "結帳" at bounding box center [1184, 633] width 67 height 38
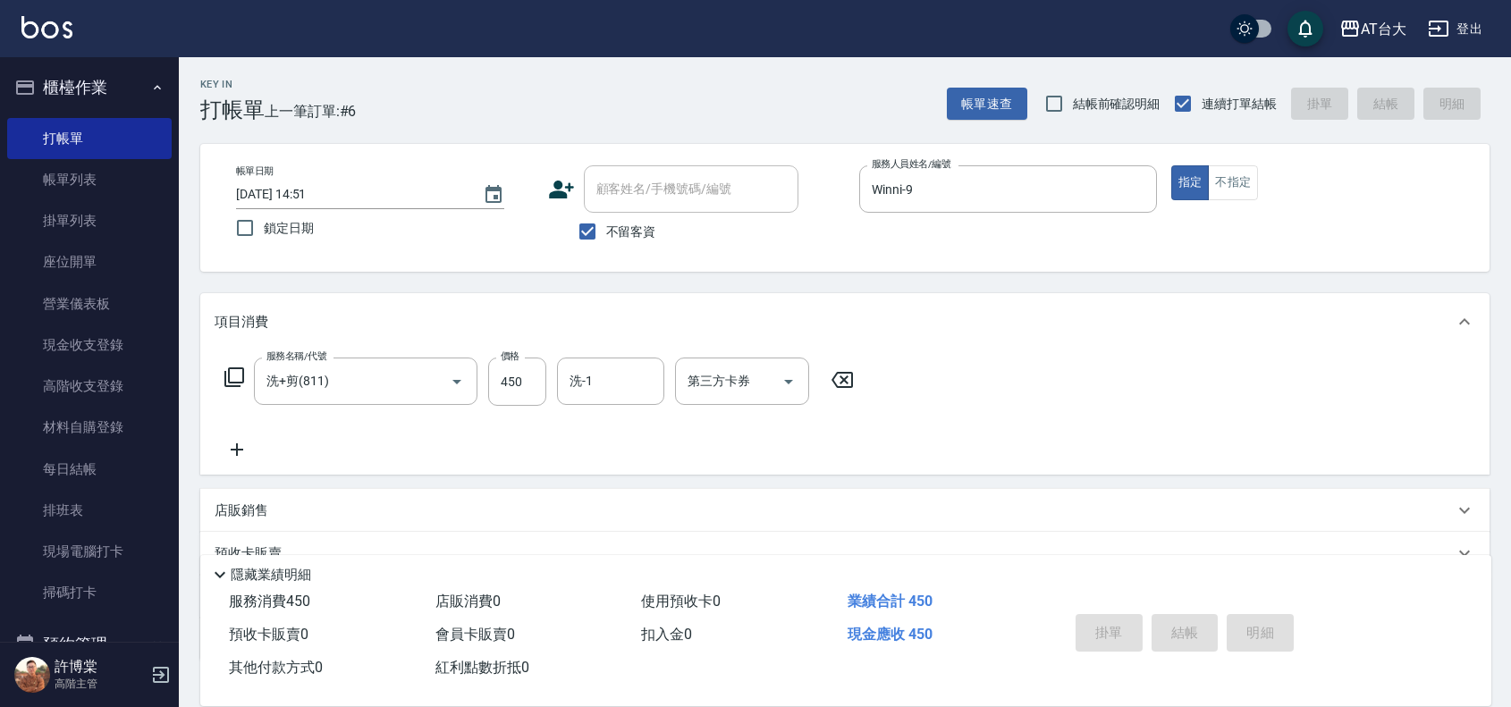
type input "[DATE] 15:19"
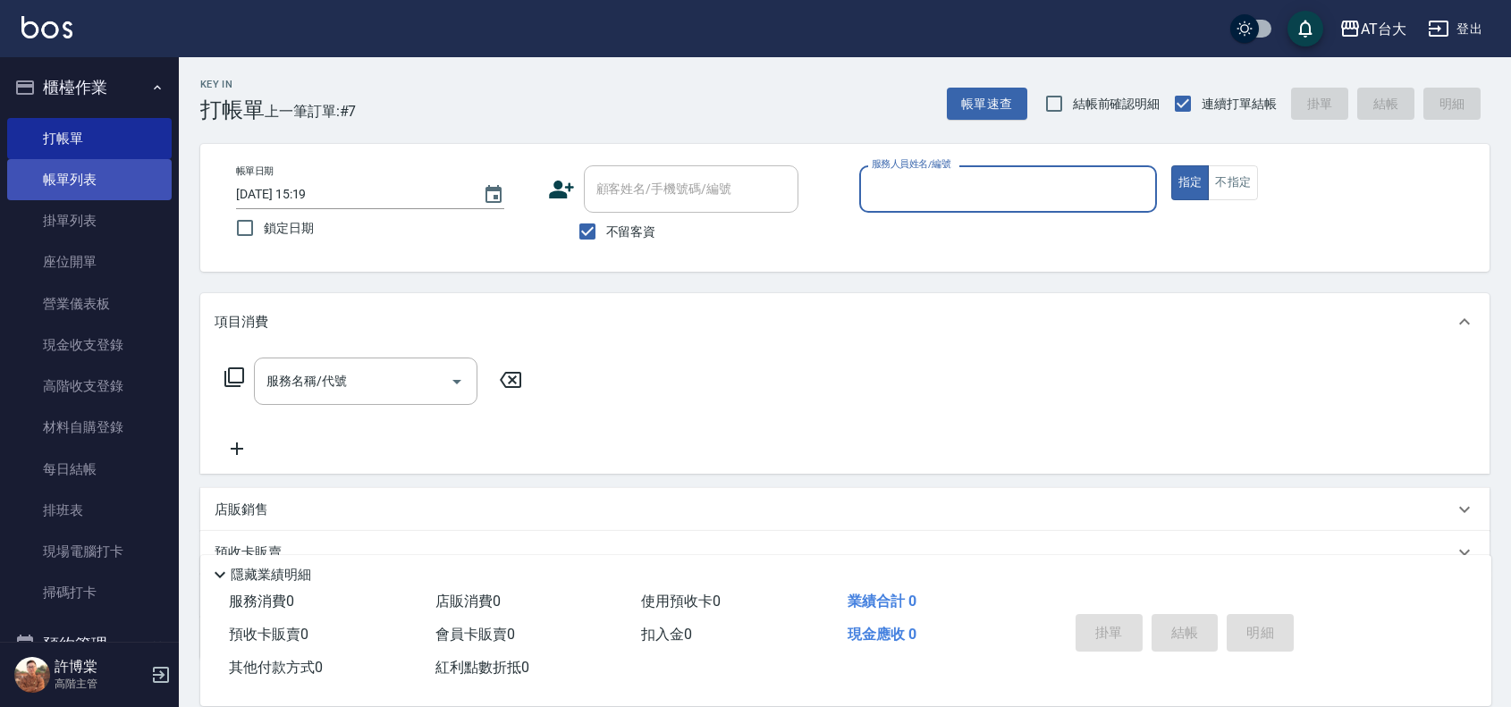
click at [45, 190] on link "帳單列表" at bounding box center [89, 179] width 164 height 41
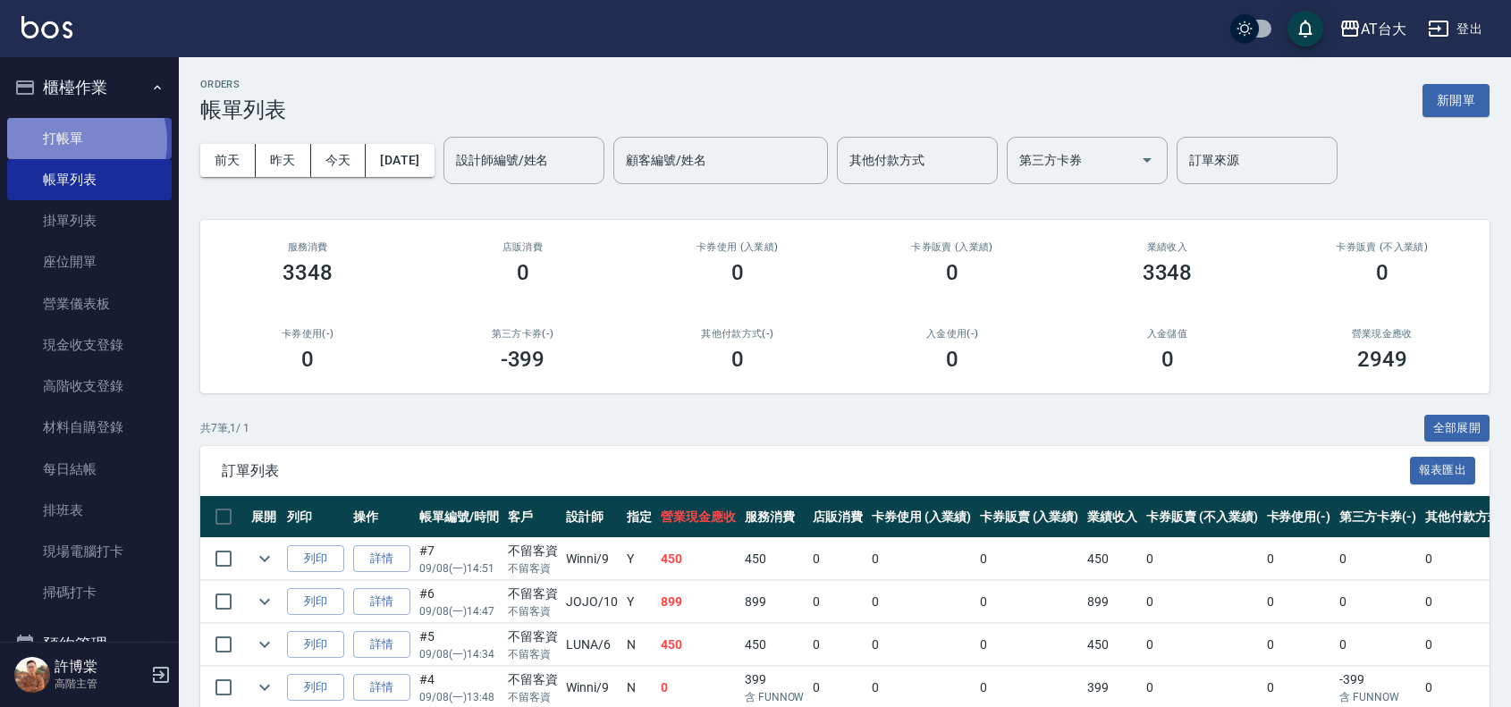
click at [67, 141] on link "打帳單" at bounding box center [89, 138] width 164 height 41
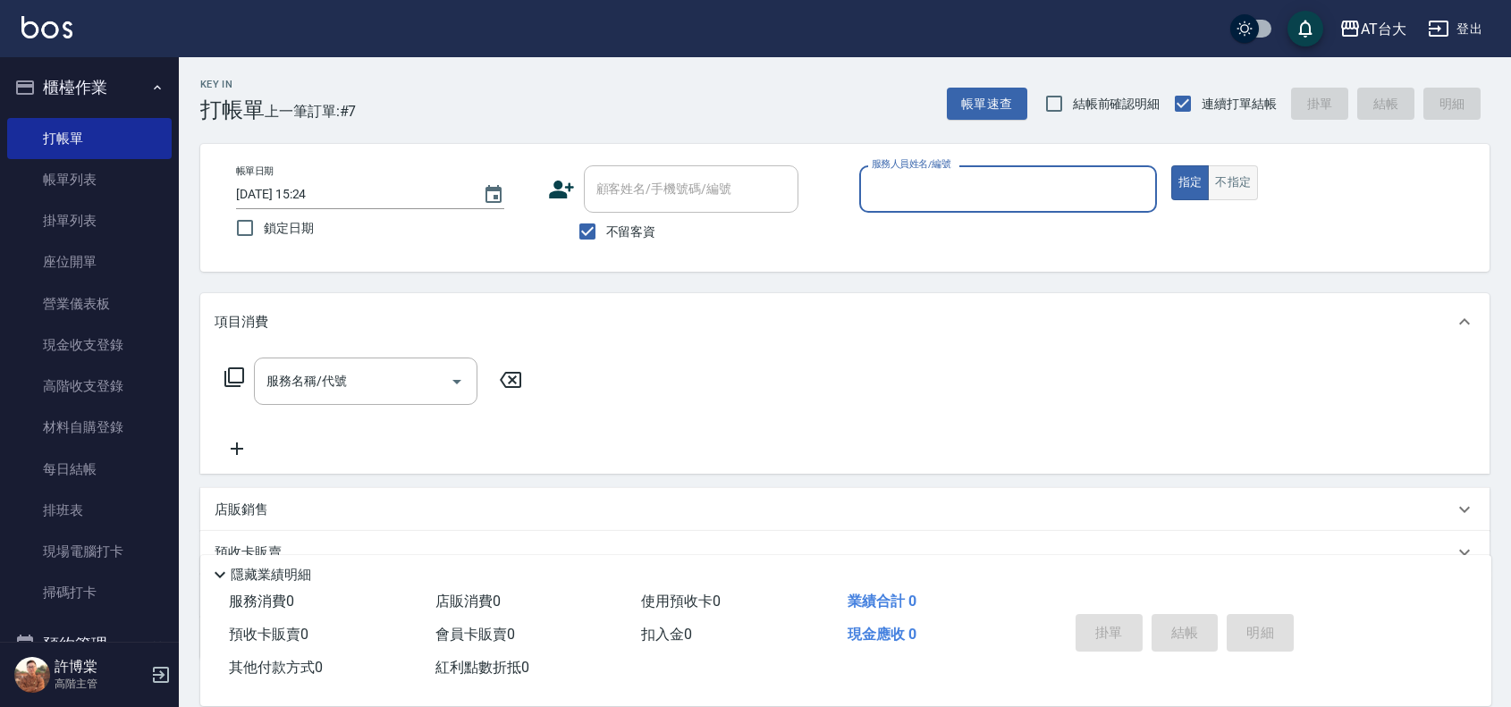
click at [1226, 189] on button "不指定" at bounding box center [1233, 182] width 50 height 35
